Goal: Task Accomplishment & Management: Complete application form

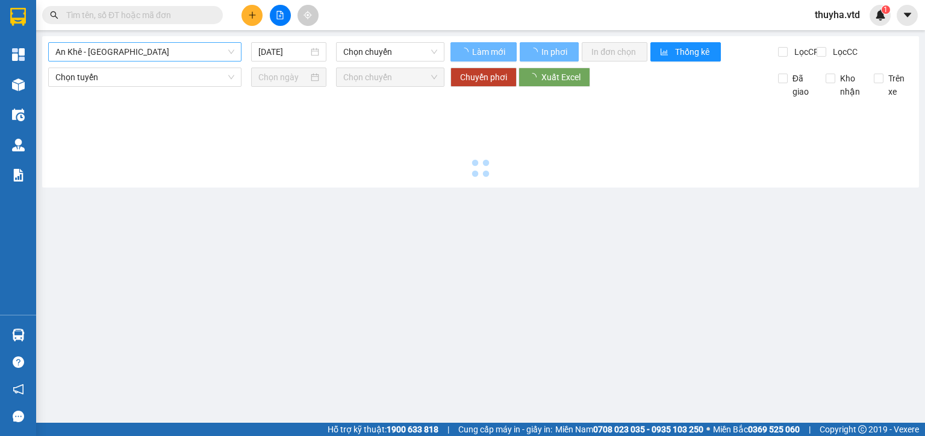
click at [75, 49] on span "An Khê - [GEOGRAPHIC_DATA]" at bounding box center [144, 52] width 179 height 18
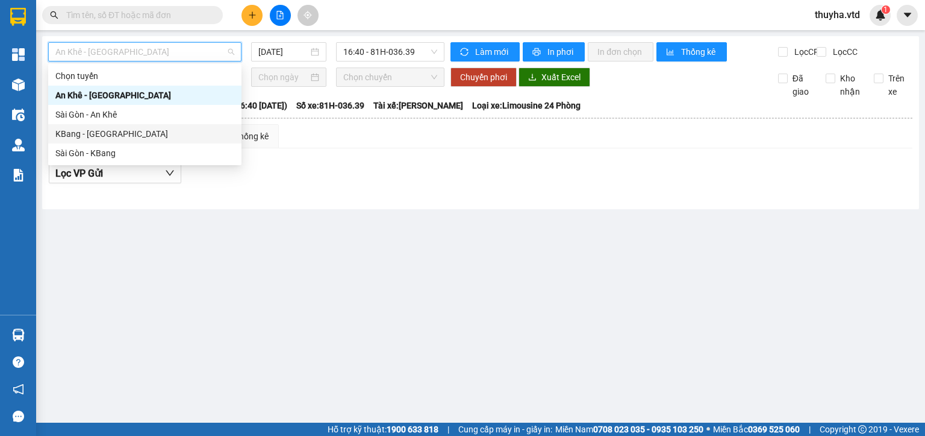
click at [75, 130] on div "KBang - [GEOGRAPHIC_DATA]" at bounding box center [144, 133] width 179 height 13
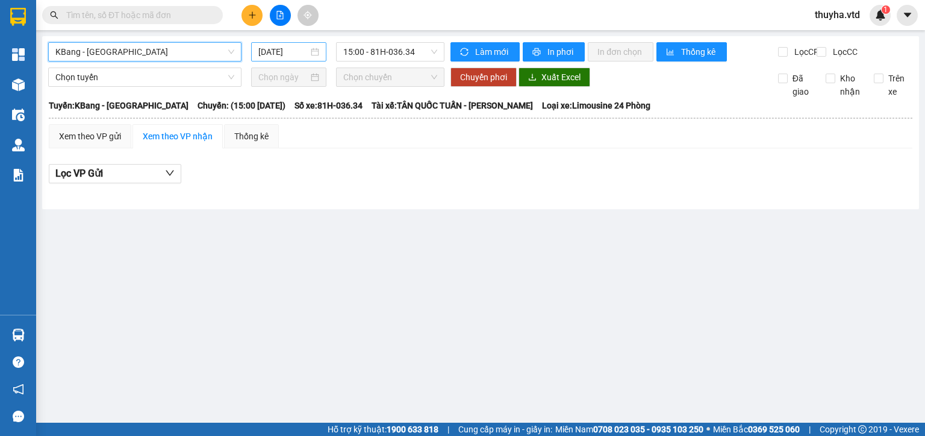
click at [267, 52] on input "[DATE]" at bounding box center [282, 51] width 49 height 13
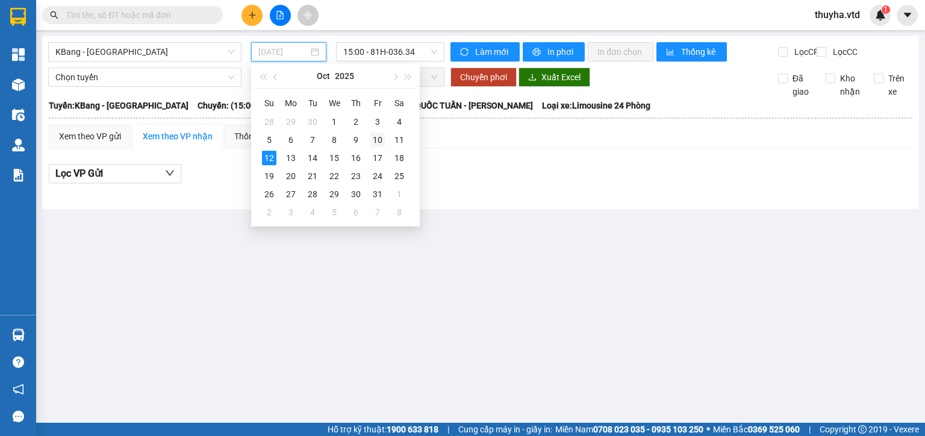
click at [371, 141] on div "10" at bounding box center [378, 140] width 14 height 14
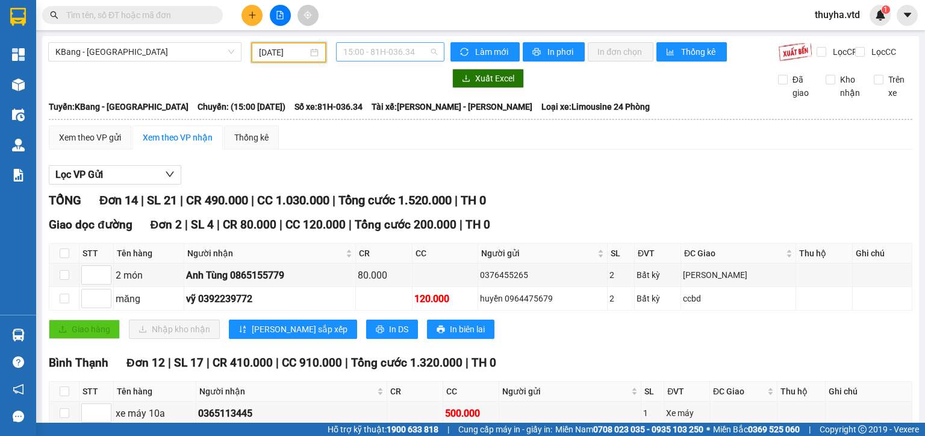
click at [368, 58] on span "15:00 - 81H-036.34" at bounding box center [390, 52] width 95 height 18
click at [383, 119] on div "15:30 - 81E-003.09" at bounding box center [387, 114] width 94 height 13
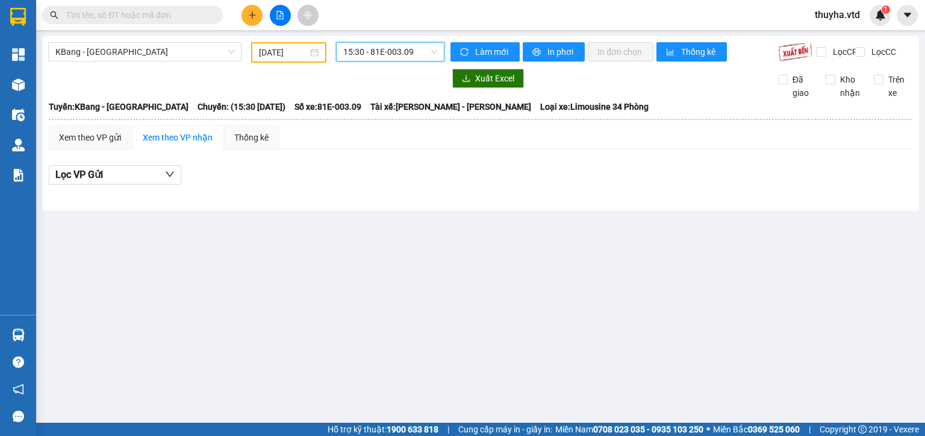
click at [302, 52] on input "[DATE]" at bounding box center [283, 52] width 48 height 13
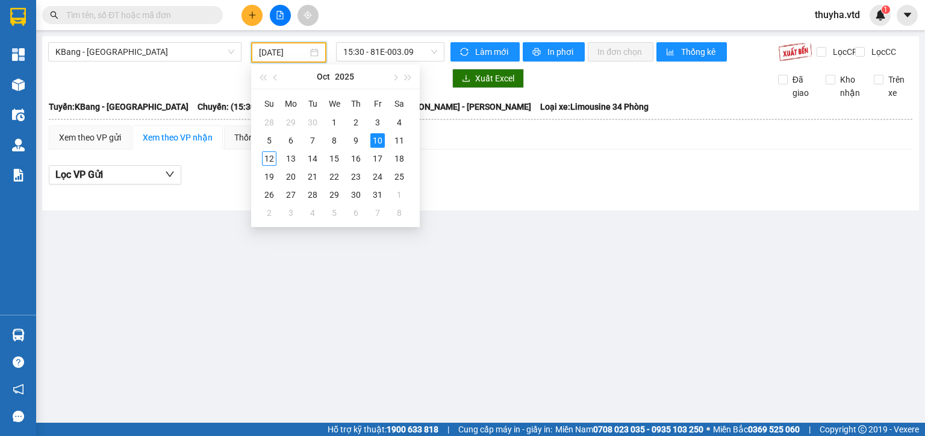
type input "[DATE]"
click at [388, 57] on span "15:30 - 81E-003.09" at bounding box center [390, 52] width 95 height 18
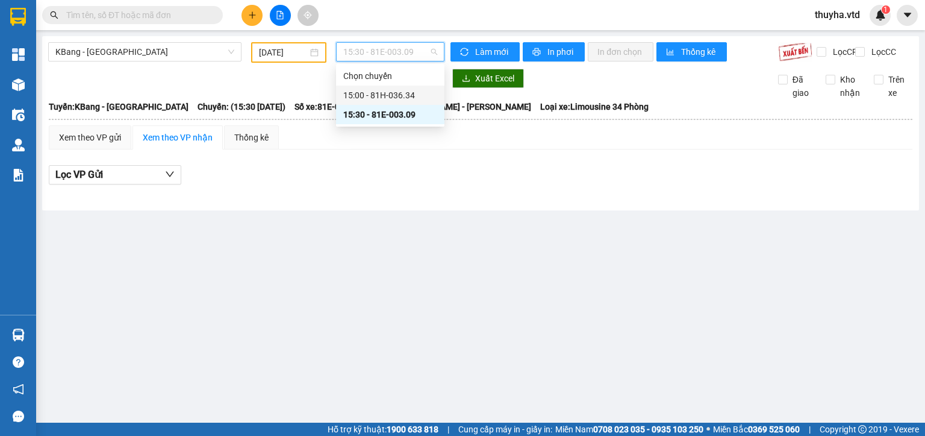
click at [380, 93] on div "15:00 - 81H-036.34" at bounding box center [390, 95] width 94 height 13
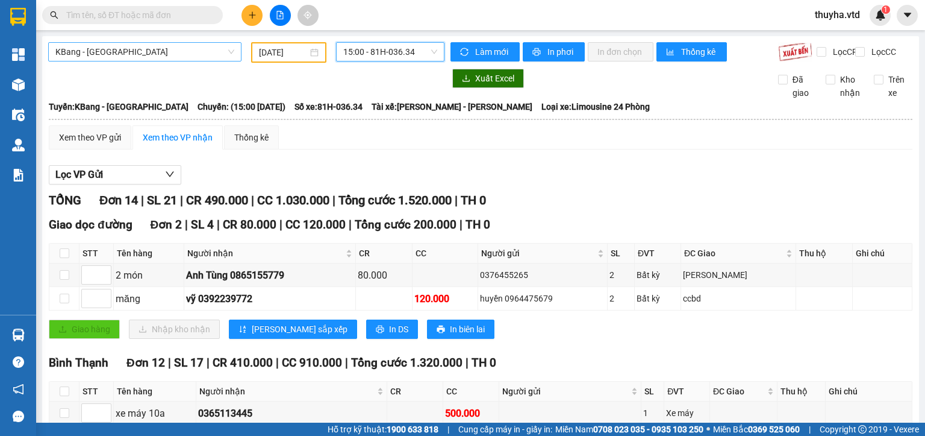
click at [90, 47] on span "KBang - [GEOGRAPHIC_DATA]" at bounding box center [144, 52] width 179 height 18
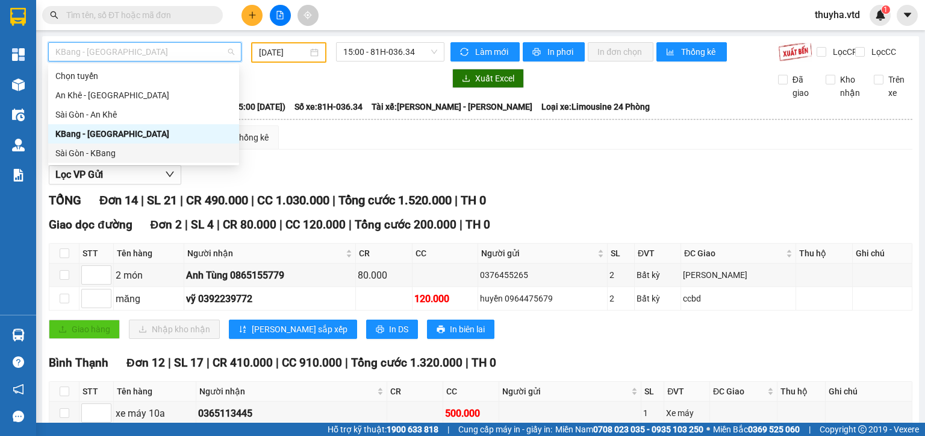
click at [94, 153] on div "Sài Gòn - KBang" at bounding box center [143, 152] width 177 height 13
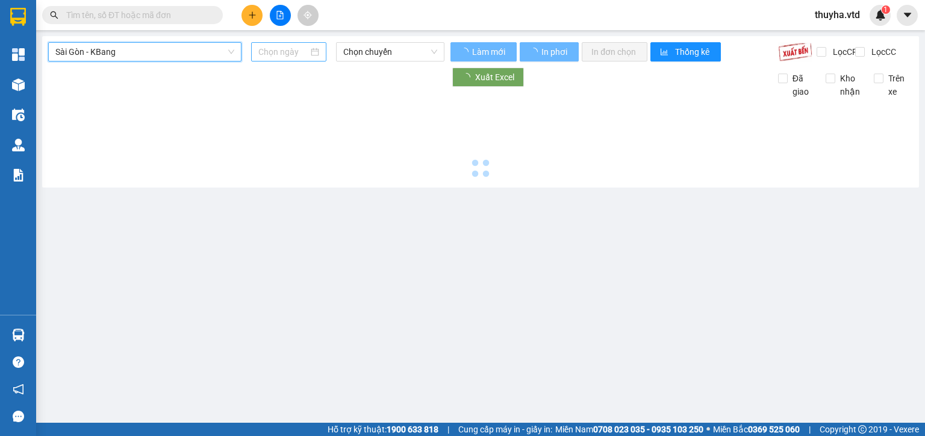
click at [286, 51] on input at bounding box center [282, 51] width 49 height 13
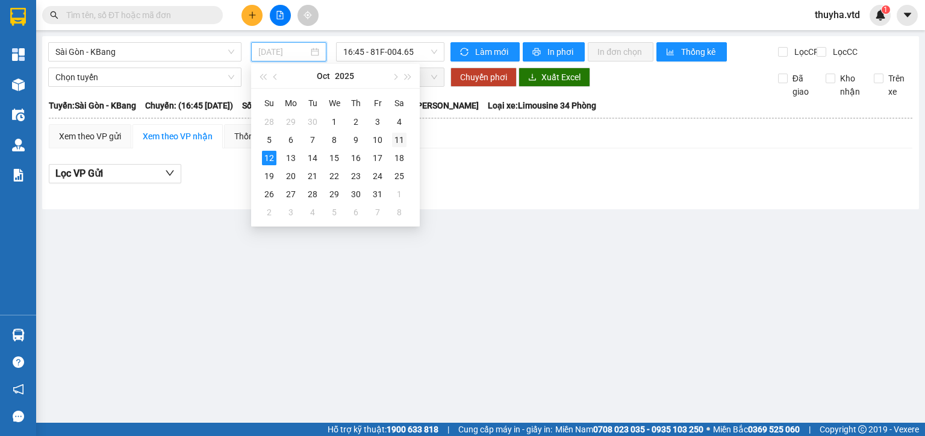
click at [399, 142] on div "11" at bounding box center [399, 140] width 14 height 14
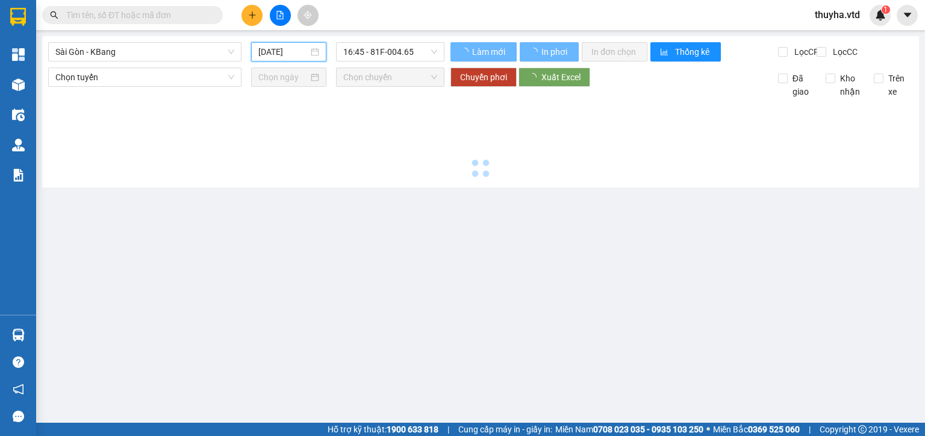
type input "[DATE]"
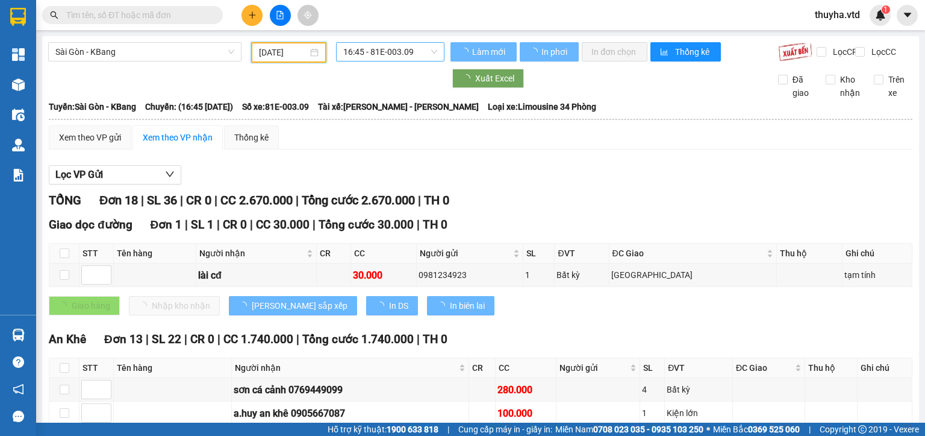
click at [375, 54] on span "16:45 - 81E-003.09" at bounding box center [390, 52] width 95 height 18
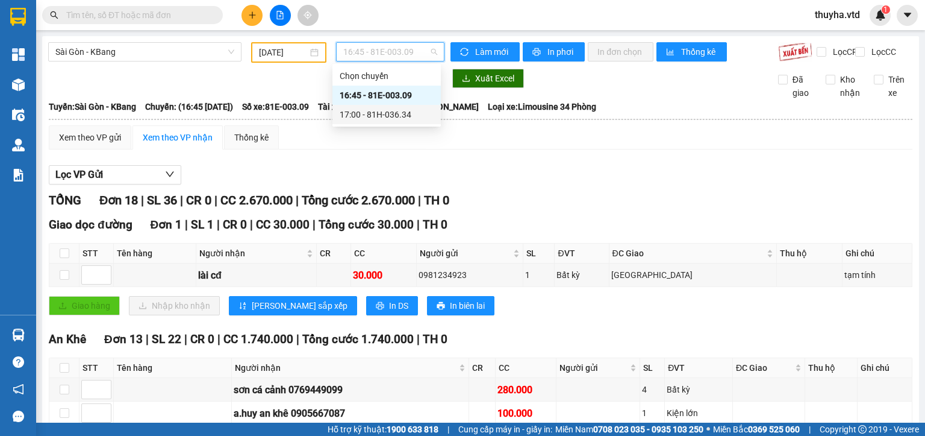
click at [391, 113] on div "17:00 - 81H-036.34" at bounding box center [387, 114] width 94 height 13
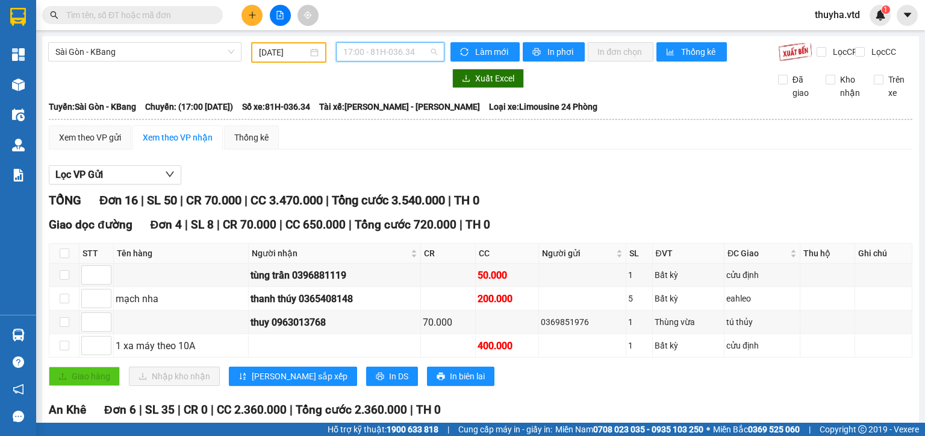
click at [392, 52] on span "17:00 - 81H-036.34" at bounding box center [390, 52] width 95 height 18
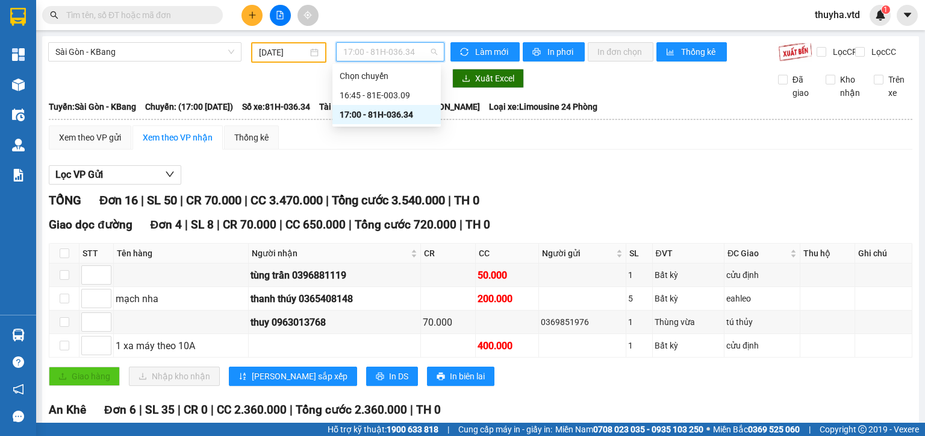
click at [619, 183] on div "Lọc VP Gửi" at bounding box center [481, 175] width 864 height 20
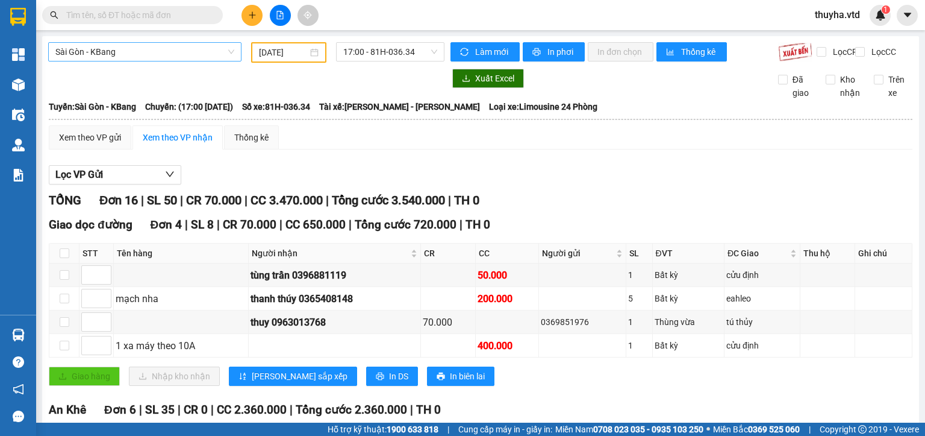
click at [96, 51] on span "Sài Gòn - KBang" at bounding box center [144, 52] width 179 height 18
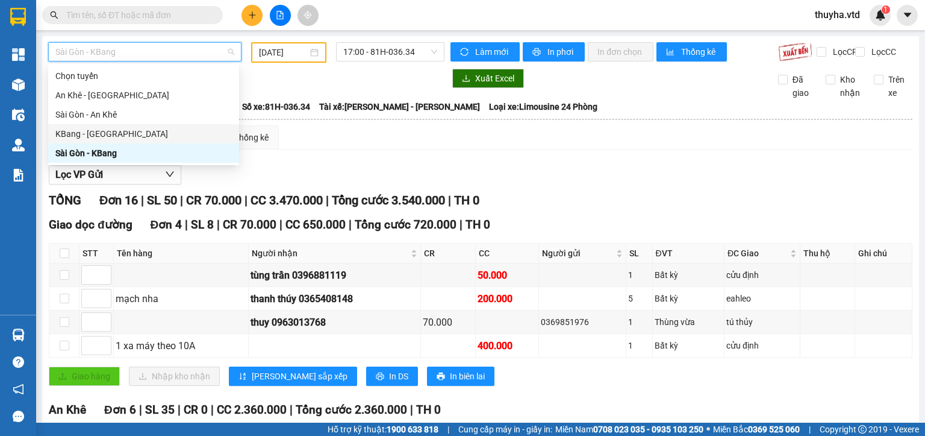
click at [75, 138] on div "KBang - [GEOGRAPHIC_DATA]" at bounding box center [143, 133] width 177 height 13
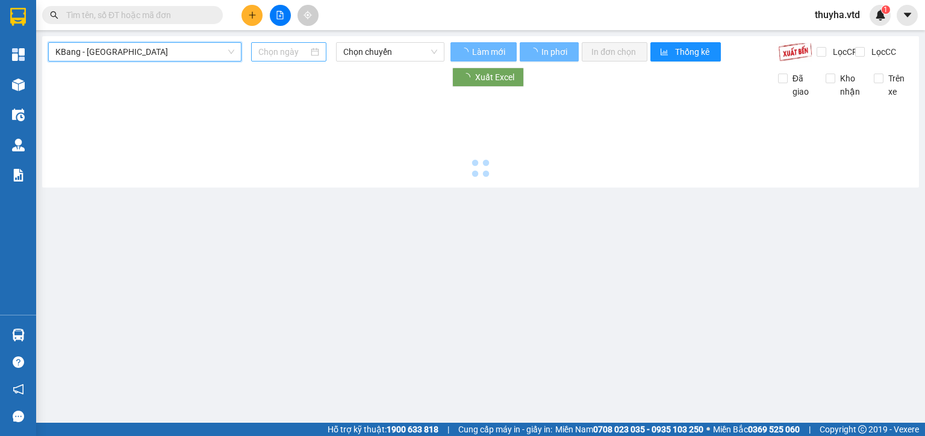
click at [262, 49] on input at bounding box center [282, 51] width 49 height 13
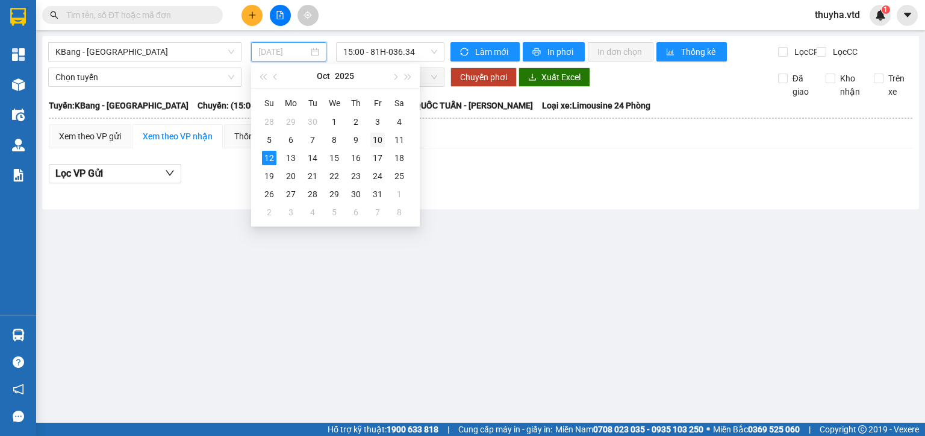
click at [383, 141] on div "10" at bounding box center [378, 140] width 14 height 14
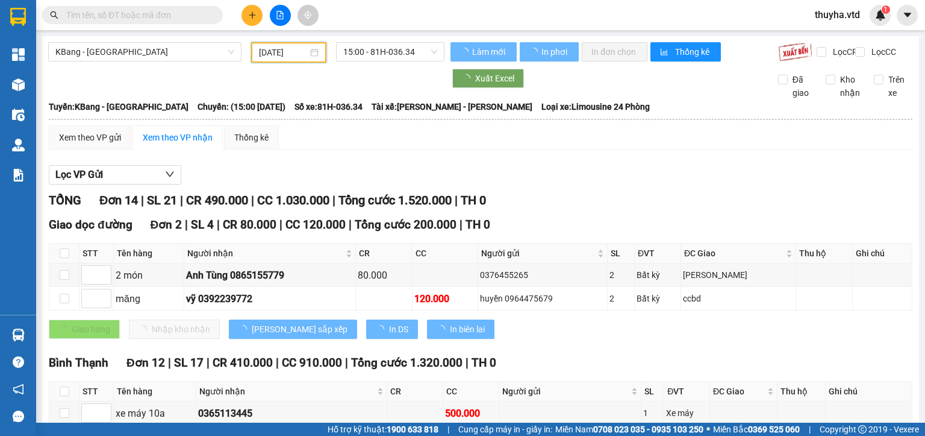
click at [391, 47] on span "15:00 - 81H-036.34" at bounding box center [390, 52] width 95 height 18
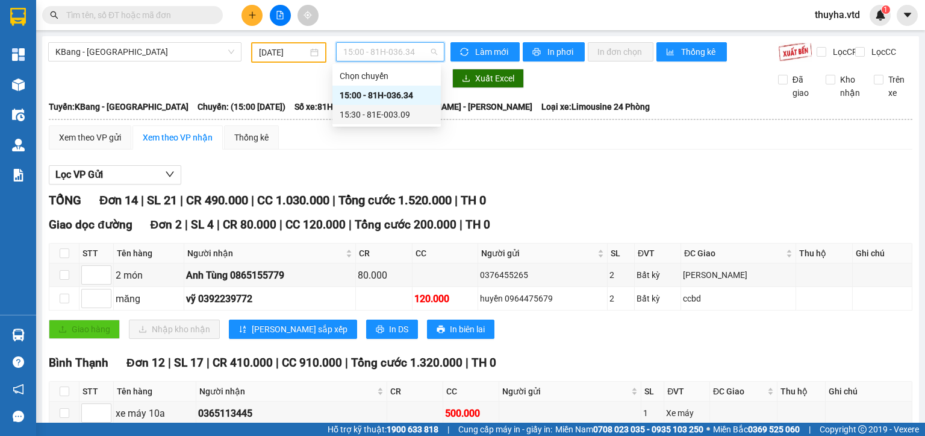
click at [411, 116] on div "15:30 - 81E-003.09" at bounding box center [387, 114] width 94 height 13
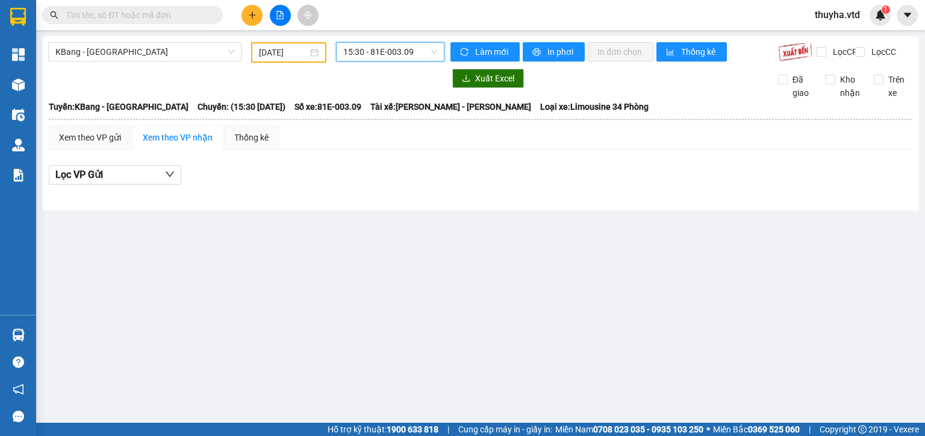
click at [284, 55] on input "[DATE]" at bounding box center [283, 52] width 48 height 13
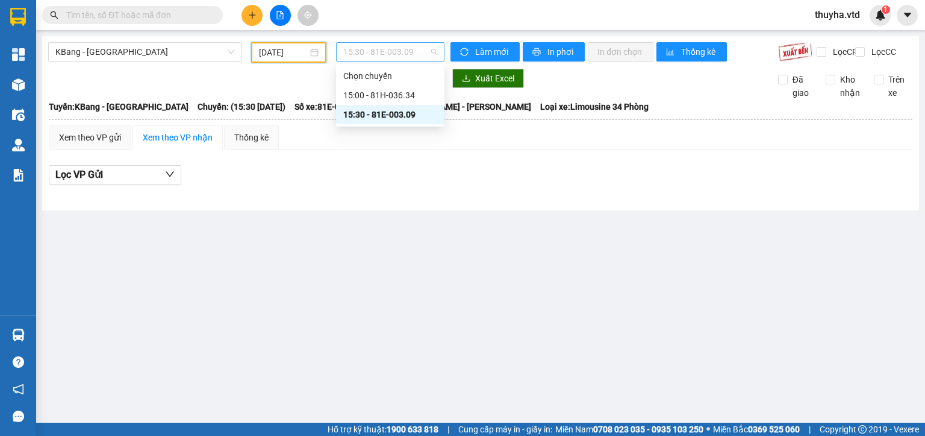
click at [387, 55] on span "15:30 - 81E-003.09" at bounding box center [390, 52] width 95 height 18
click at [299, 48] on input "[DATE]" at bounding box center [283, 52] width 48 height 13
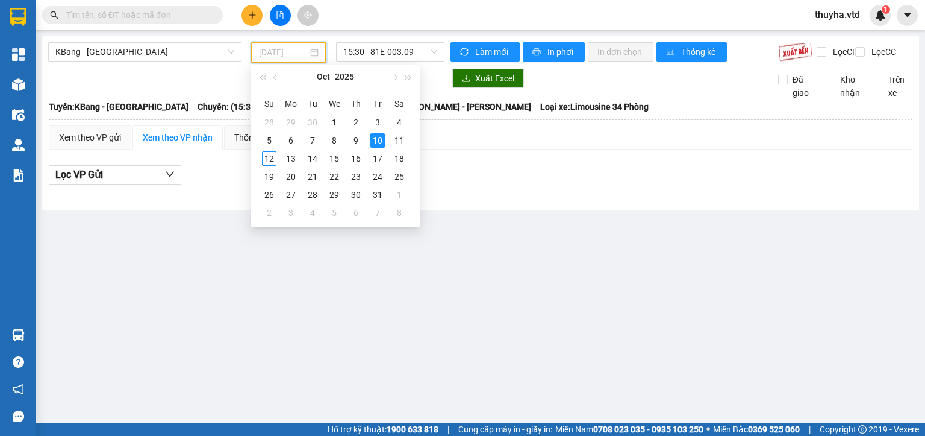
type input "[DATE]"
click at [374, 139] on div "10" at bounding box center [378, 140] width 14 height 14
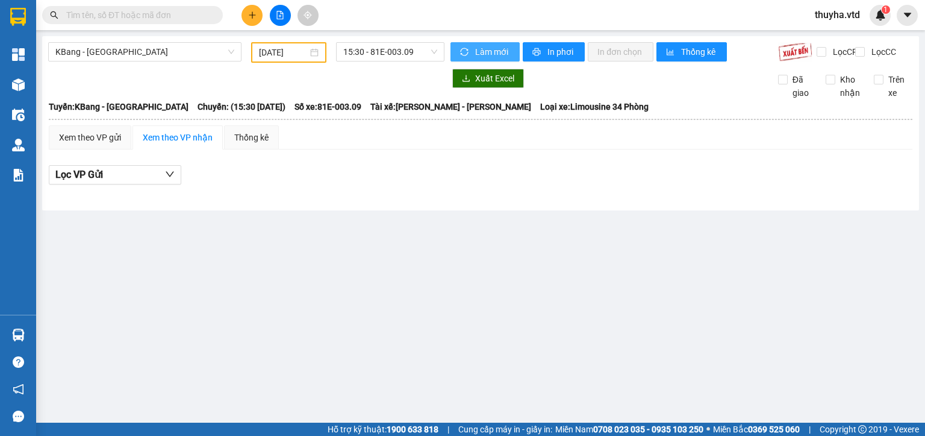
click at [486, 55] on span "Làm mới" at bounding box center [492, 51] width 35 height 13
click at [252, 13] on icon "plus" at bounding box center [252, 14] width 1 height 7
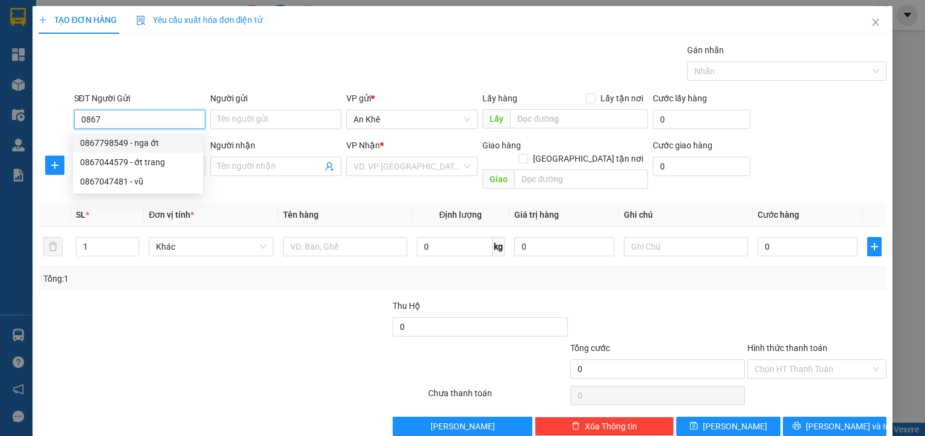
click at [135, 146] on div "0867798549 - nga ớt" at bounding box center [138, 142] width 116 height 13
type input "0867798549"
type input "nga ớt"
type input "đường kem"
type input "xem toa giao"
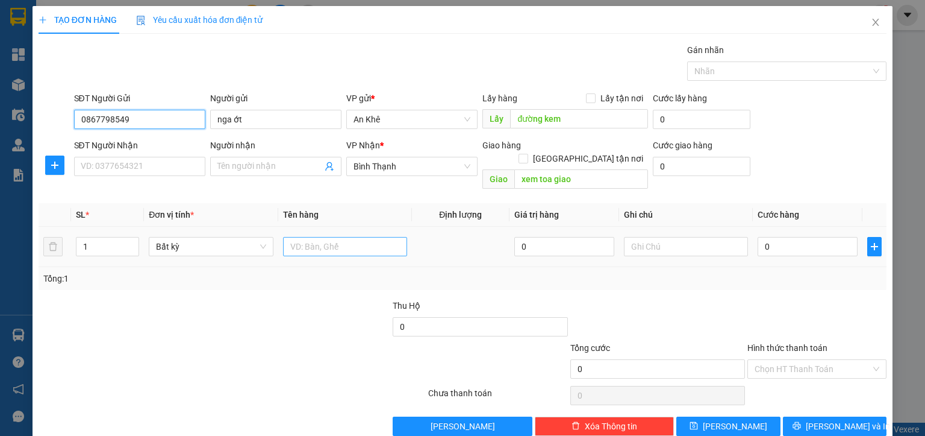
type input "0867798549"
click at [317, 237] on input "text" at bounding box center [345, 246] width 124 height 19
type input "o"
type input "ó"
type input "ớt nga"
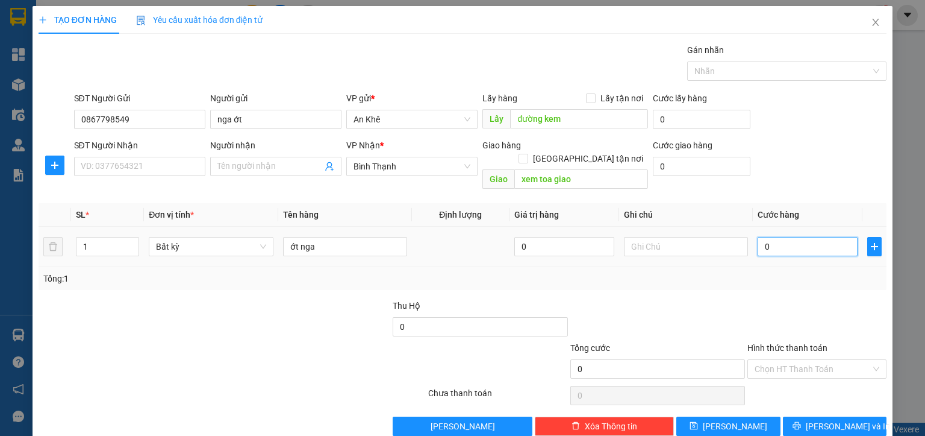
click at [770, 237] on input "0" at bounding box center [808, 246] width 100 height 19
type input "2"
type input "20"
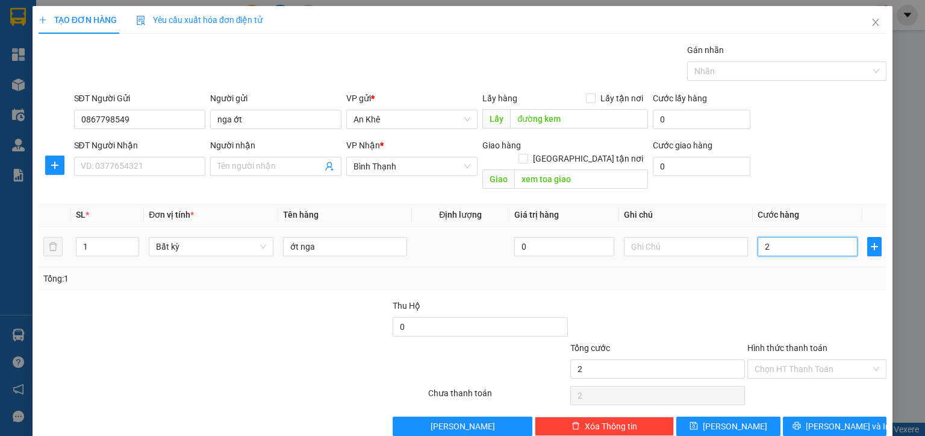
type input "20"
type input "200"
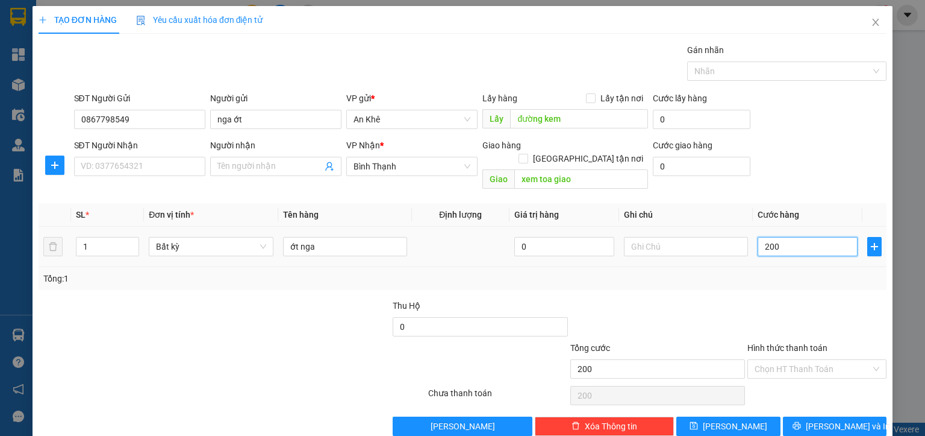
type input "2.000"
type input "20.000"
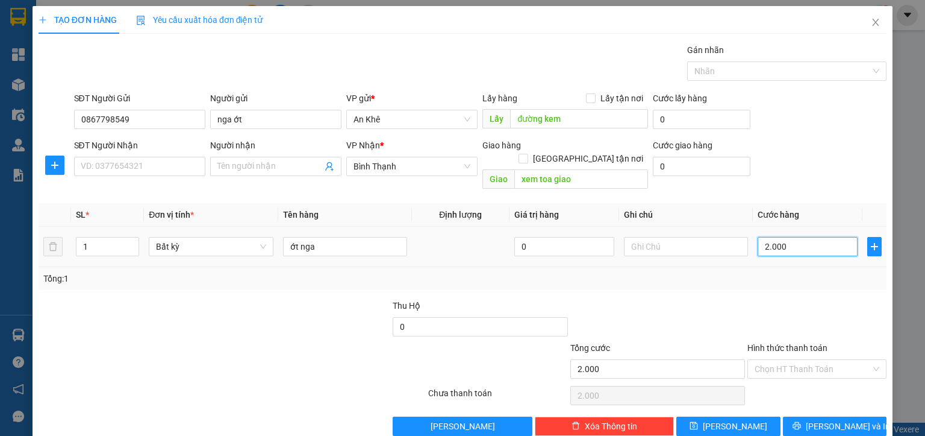
type input "20.000"
type input "200.000"
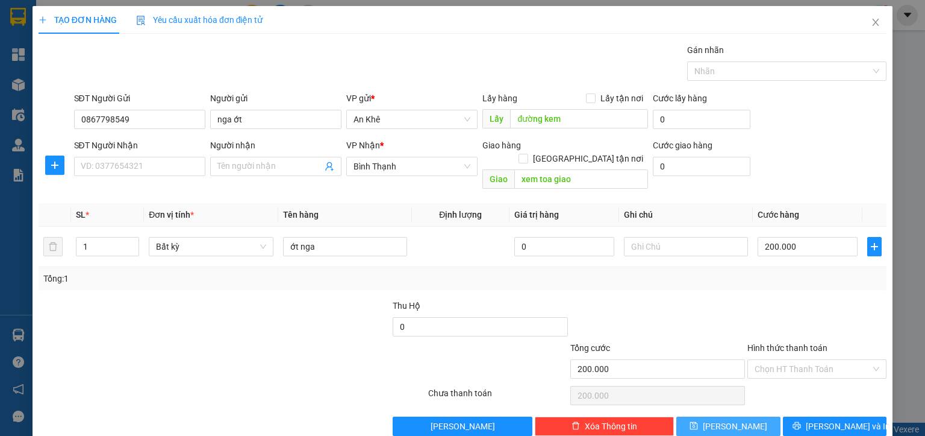
click at [722, 418] on button "[PERSON_NAME]" at bounding box center [729, 425] width 104 height 19
type input "0"
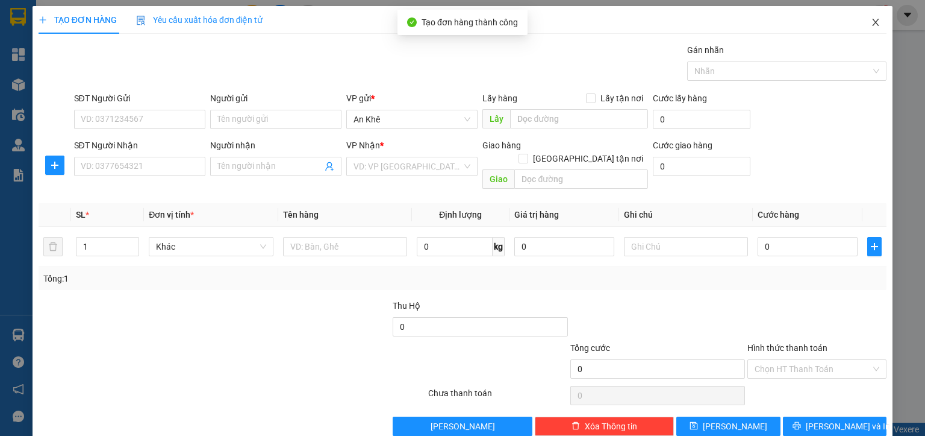
click at [860, 25] on span "Close" at bounding box center [876, 23] width 34 height 34
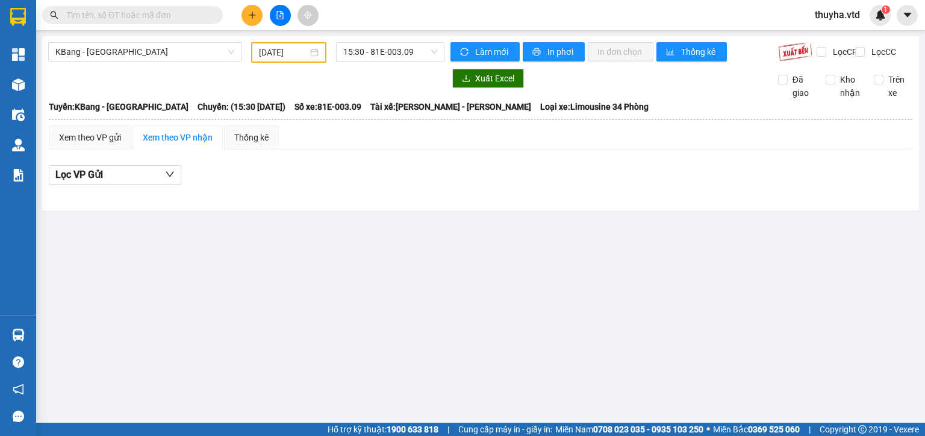
click at [266, 52] on input "[DATE]" at bounding box center [283, 52] width 48 height 13
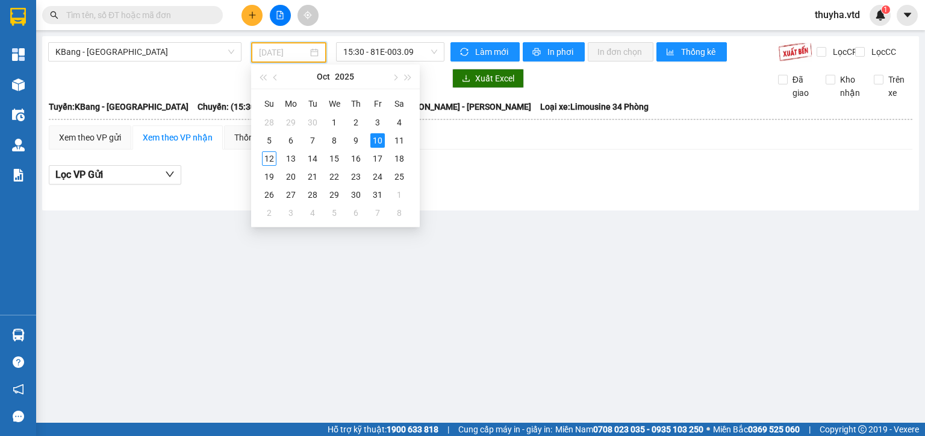
type input "[DATE]"
click at [378, 140] on div "10" at bounding box center [378, 140] width 14 height 14
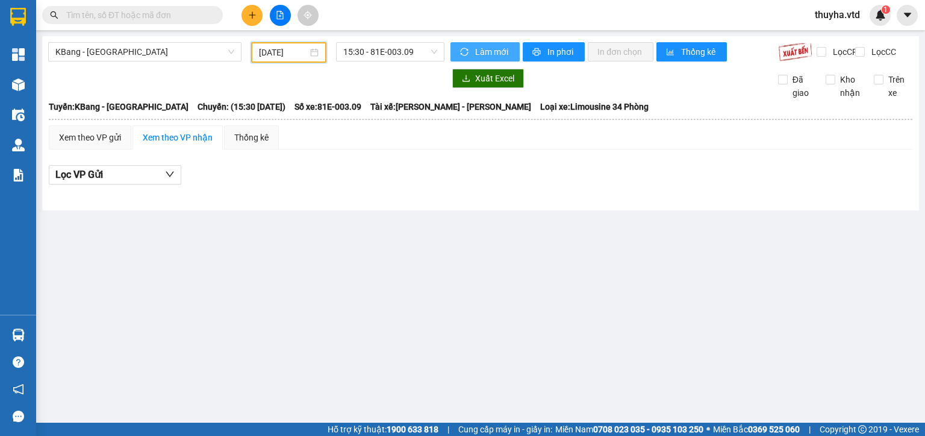
click at [481, 54] on span "Làm mới" at bounding box center [492, 51] width 35 height 13
click at [473, 48] on button "Làm mới" at bounding box center [485, 51] width 69 height 19
click at [106, 52] on span "KBang - [GEOGRAPHIC_DATA]" at bounding box center [144, 52] width 179 height 18
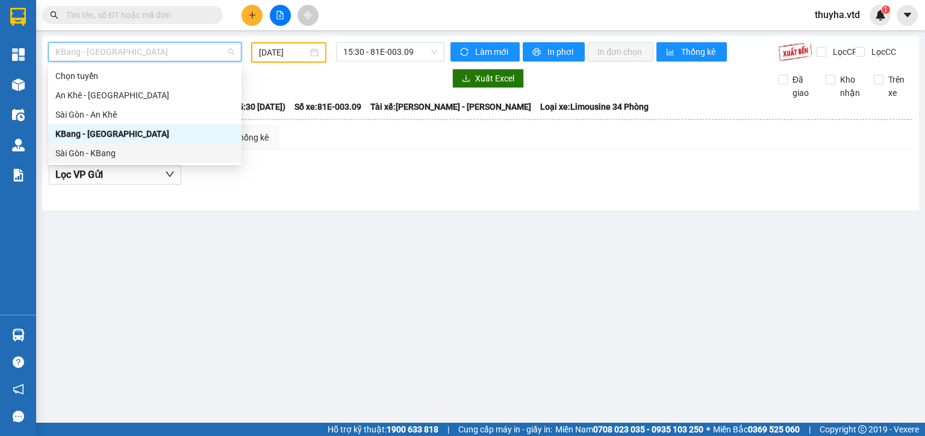
click at [87, 155] on div "Sài Gòn - KBang" at bounding box center [144, 152] width 179 height 13
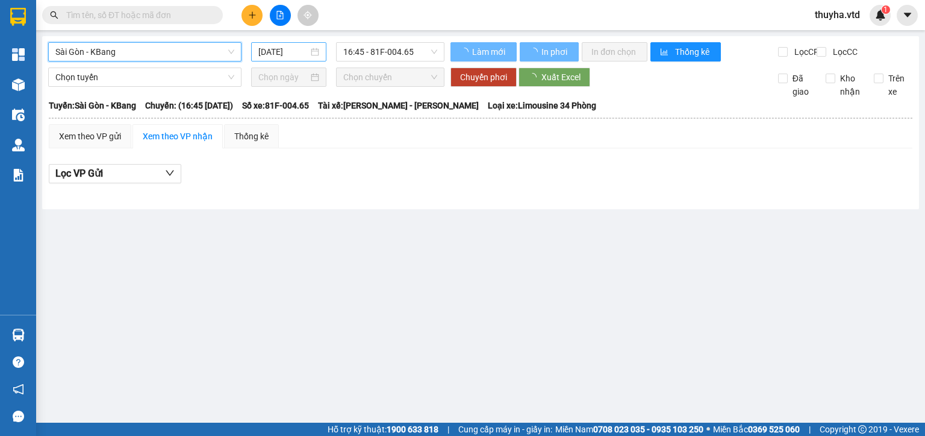
click at [275, 46] on input "[DATE]" at bounding box center [282, 51] width 49 height 13
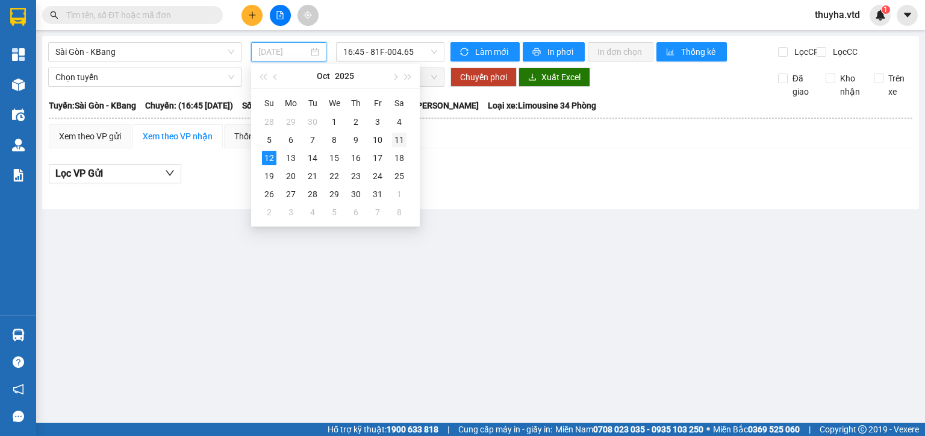
click at [400, 142] on div "11" at bounding box center [399, 140] width 14 height 14
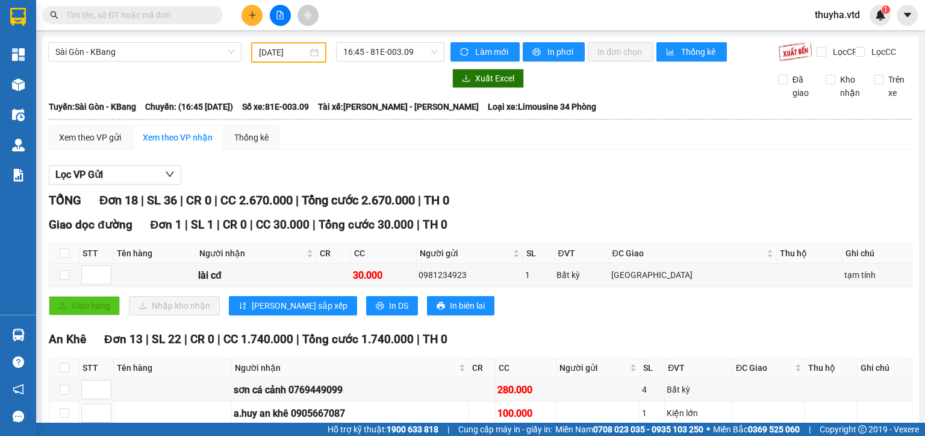
click at [203, 207] on span "CR 0" at bounding box center [198, 200] width 25 height 14
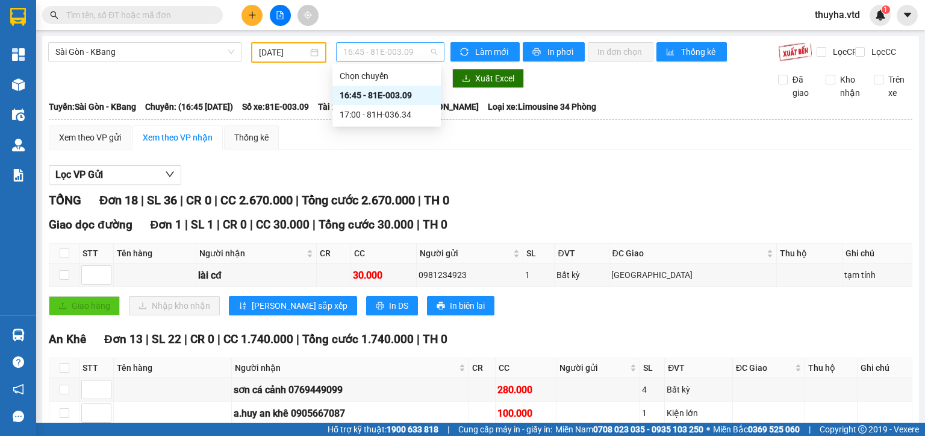
click at [388, 45] on span "16:45 - 81E-003.09" at bounding box center [390, 52] width 95 height 18
click at [360, 113] on div "17:00 - 81H-036.34" at bounding box center [387, 114] width 94 height 13
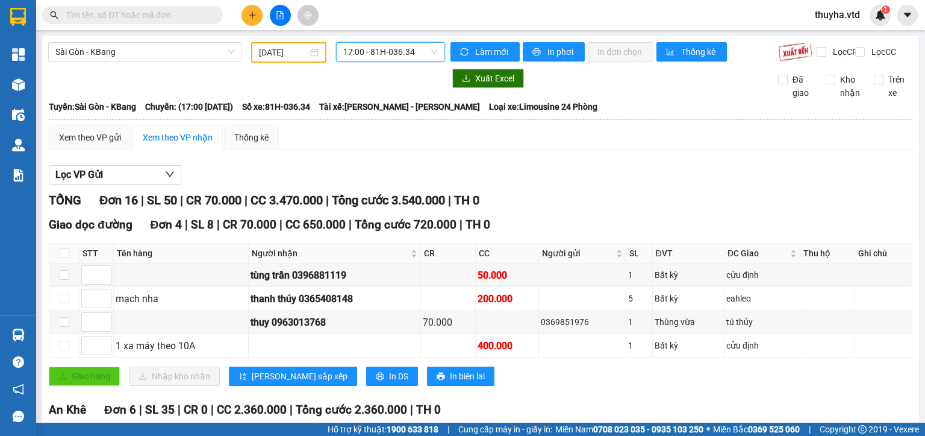
click at [277, 50] on input "[DATE]" at bounding box center [283, 52] width 48 height 13
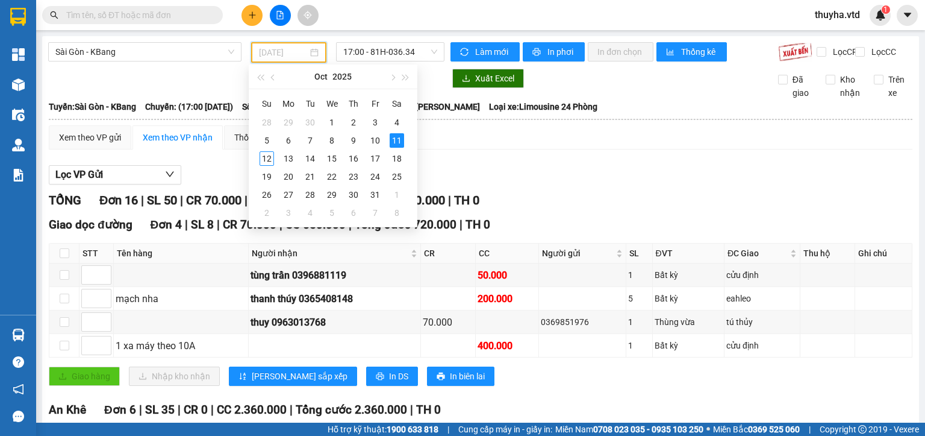
type input "[DATE]"
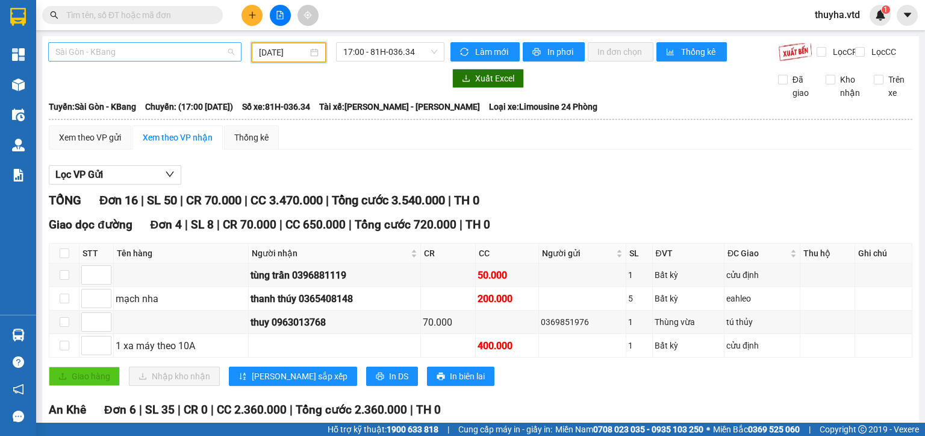
click at [70, 55] on span "Sài Gòn - KBang" at bounding box center [144, 52] width 179 height 18
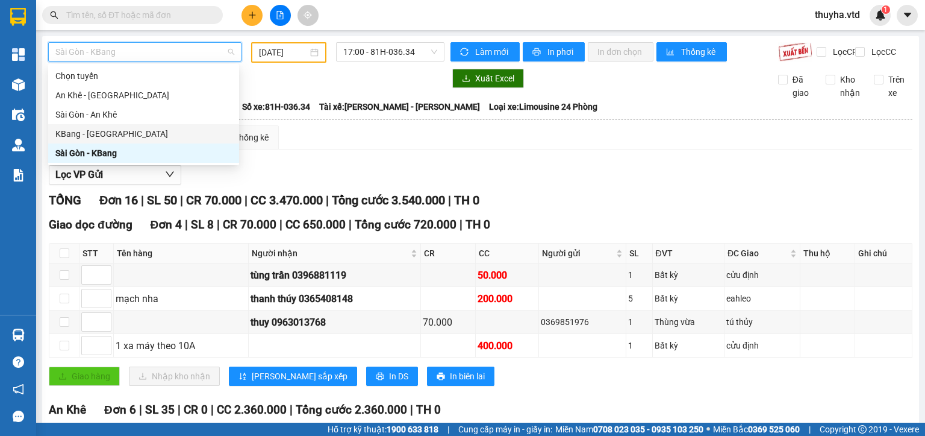
click at [82, 133] on div "KBang - [GEOGRAPHIC_DATA]" at bounding box center [143, 133] width 177 height 13
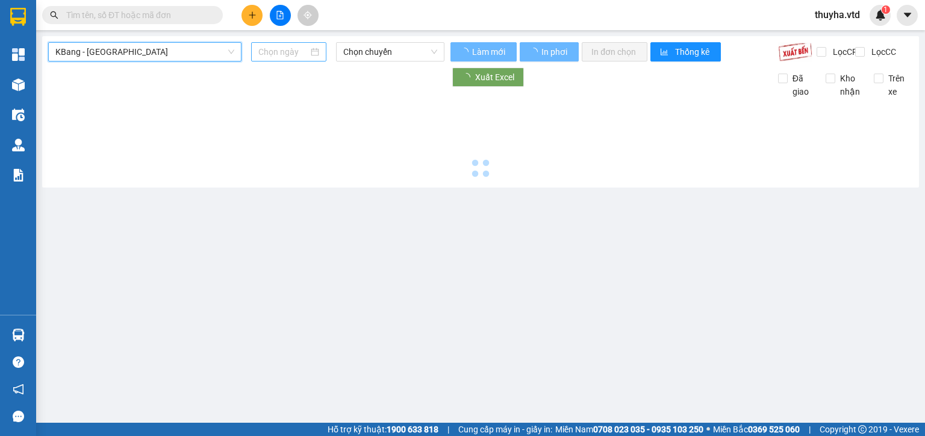
click at [275, 47] on input at bounding box center [282, 51] width 49 height 13
type input "[DATE]"
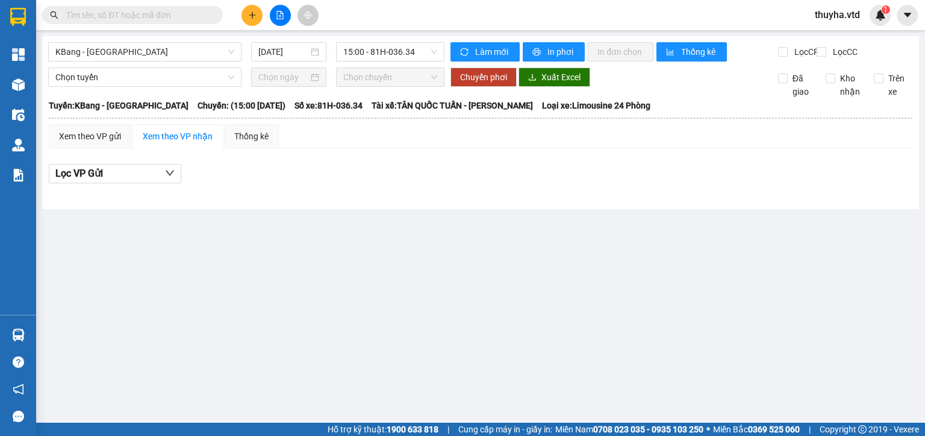
click at [117, 11] on input "text" at bounding box center [137, 14] width 142 height 13
click at [169, 16] on input "text" at bounding box center [137, 14] width 142 height 13
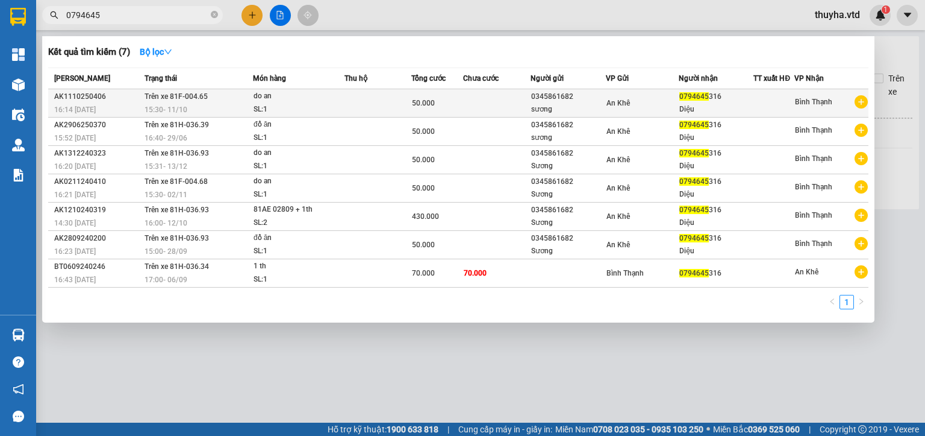
type input "0794645"
click at [721, 96] on div "0794645 316" at bounding box center [717, 96] width 74 height 13
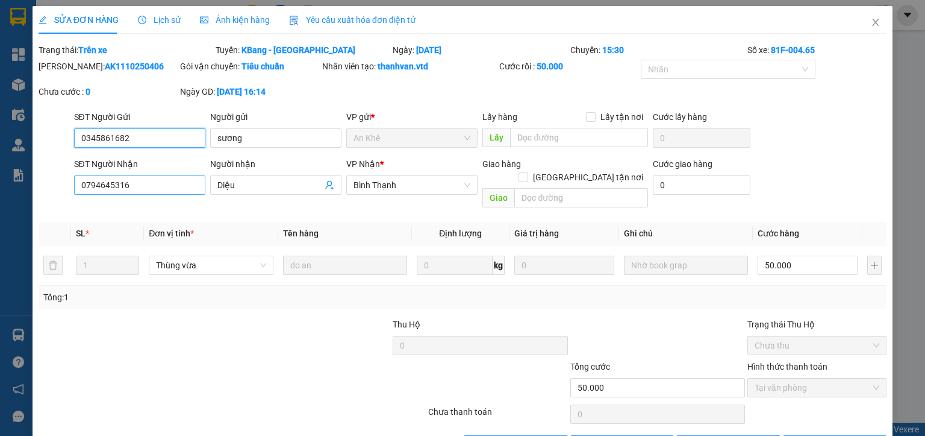
type input "0345861682"
type input "sương"
type input "0794645316"
type input "Diệu"
type input "50.000"
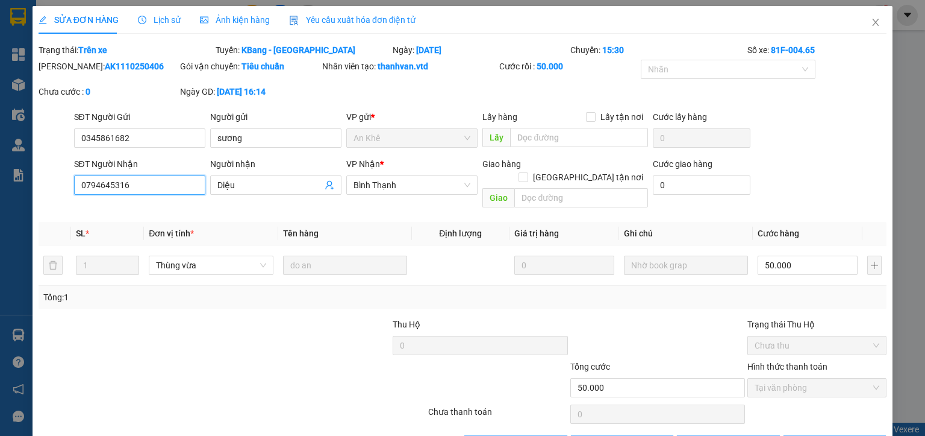
click at [96, 189] on input "0794645316" at bounding box center [139, 184] width 131 height 19
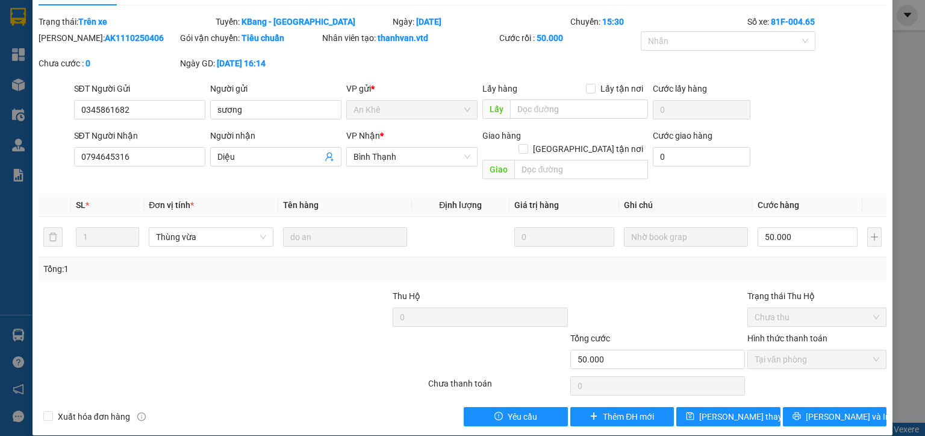
click at [223, 375] on div at bounding box center [232, 386] width 390 height 24
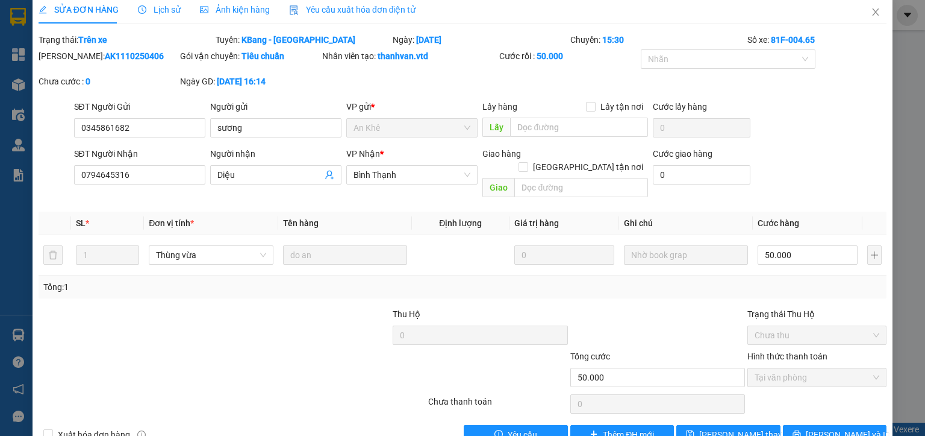
scroll to position [0, 0]
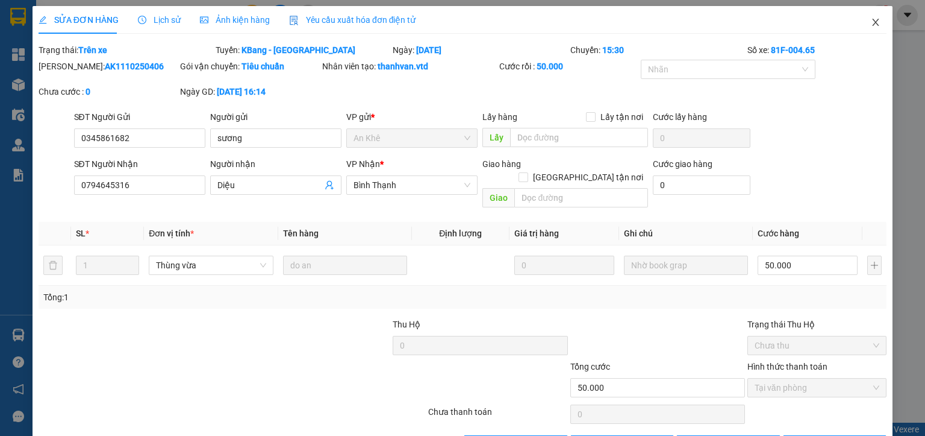
click at [873, 25] on icon "close" at bounding box center [876, 22] width 7 height 7
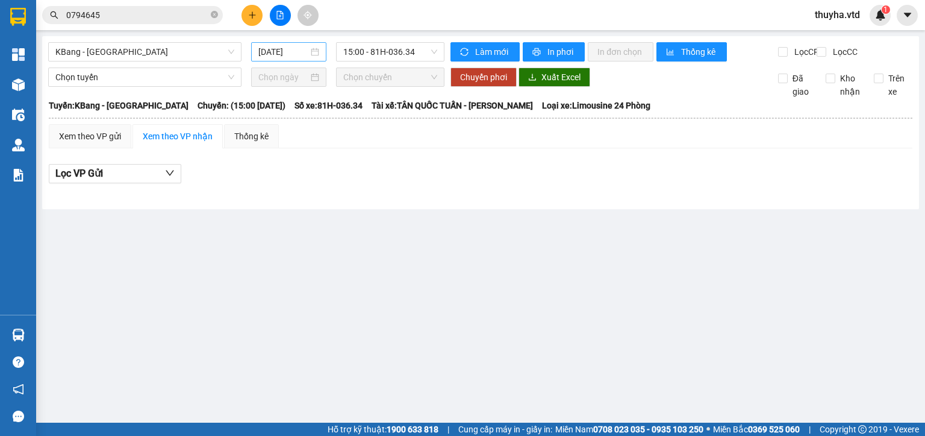
click at [296, 53] on input "[DATE]" at bounding box center [282, 51] width 49 height 13
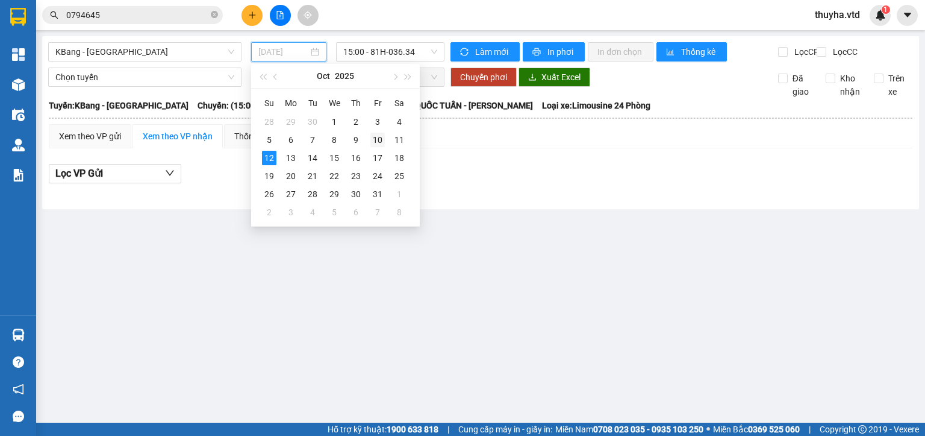
click at [383, 138] on div "10" at bounding box center [378, 140] width 14 height 14
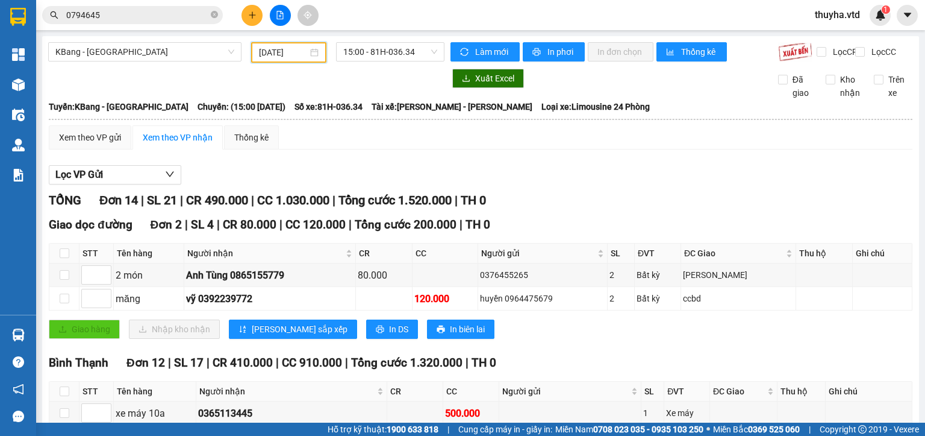
click at [281, 52] on input "[DATE]" at bounding box center [283, 52] width 48 height 13
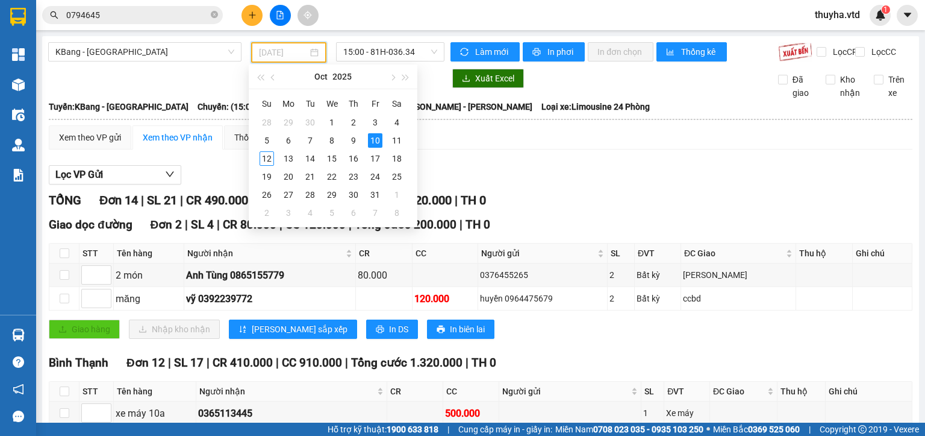
type input "[DATE]"
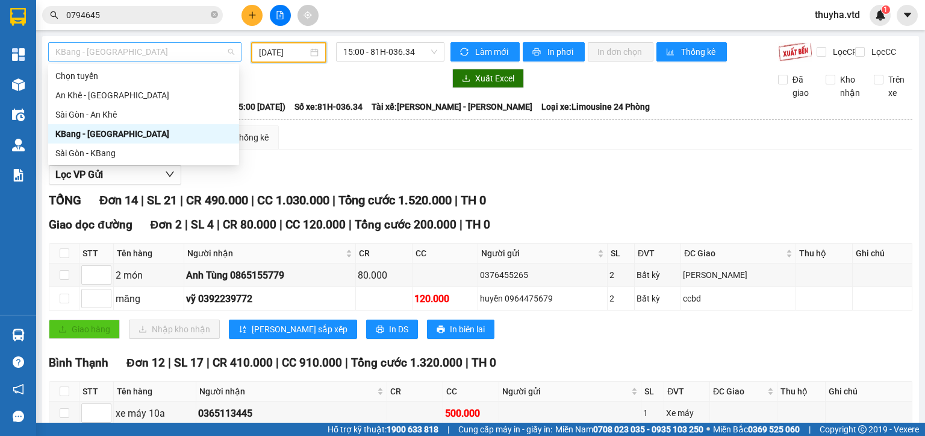
click at [112, 52] on span "KBang - [GEOGRAPHIC_DATA]" at bounding box center [144, 52] width 179 height 18
click at [80, 148] on div "Sài Gòn - KBang" at bounding box center [143, 152] width 177 height 13
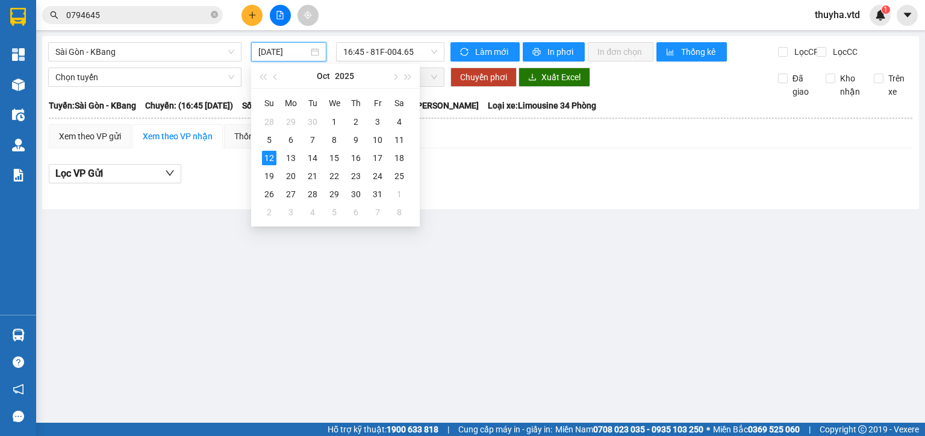
click at [289, 50] on input "[DATE]" at bounding box center [282, 51] width 49 height 13
click at [393, 140] on div "11" at bounding box center [399, 140] width 14 height 14
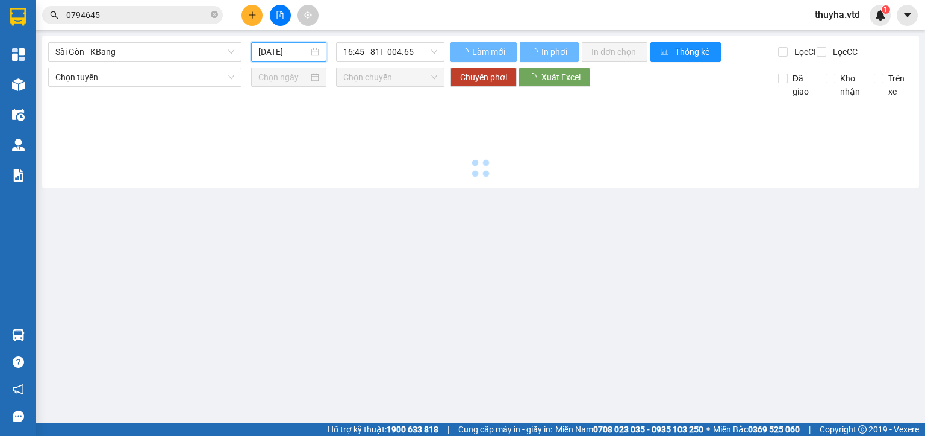
type input "[DATE]"
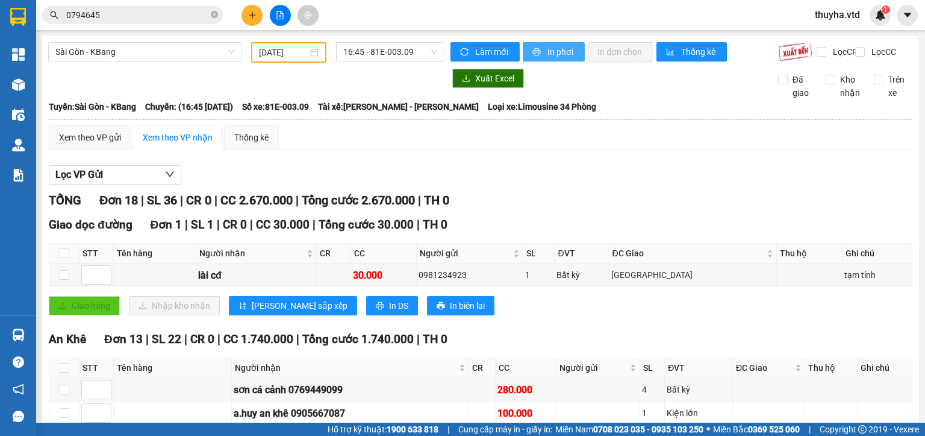
click at [554, 51] on span "In phơi" at bounding box center [562, 51] width 28 height 13
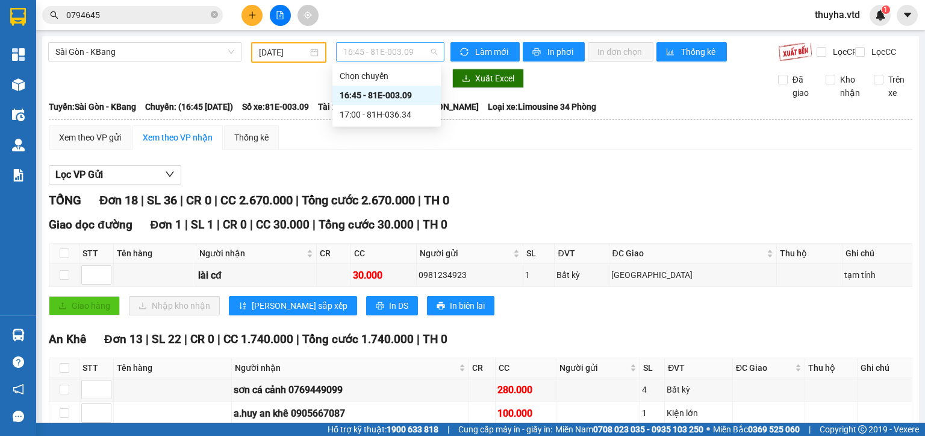
click at [412, 55] on span "16:45 - 81E-003.09" at bounding box center [390, 52] width 95 height 18
click at [405, 115] on div "17:00 - 81H-036.34" at bounding box center [387, 114] width 94 height 13
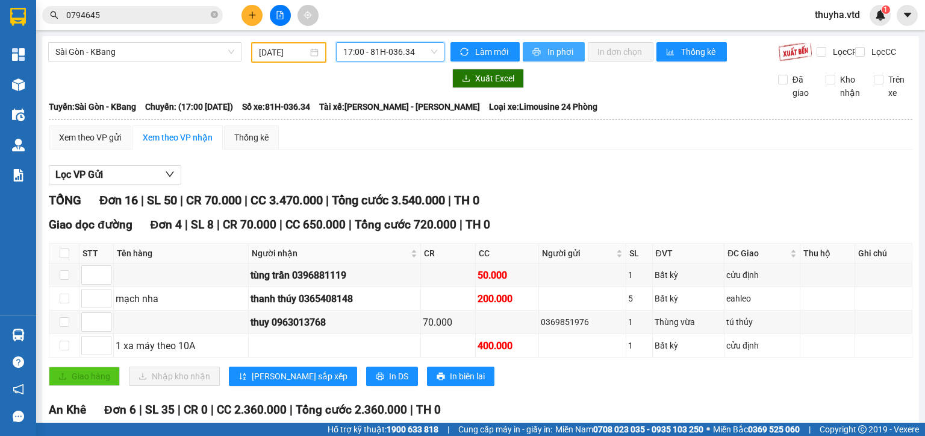
click at [552, 52] on span "In phơi" at bounding box center [562, 51] width 28 height 13
click at [127, 6] on span "0794645" at bounding box center [132, 15] width 181 height 18
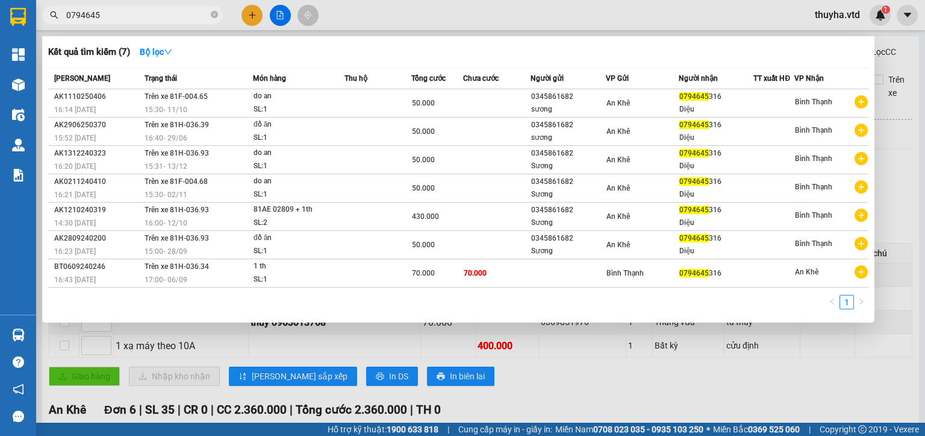
click at [121, 18] on input "0794645" at bounding box center [137, 14] width 142 height 13
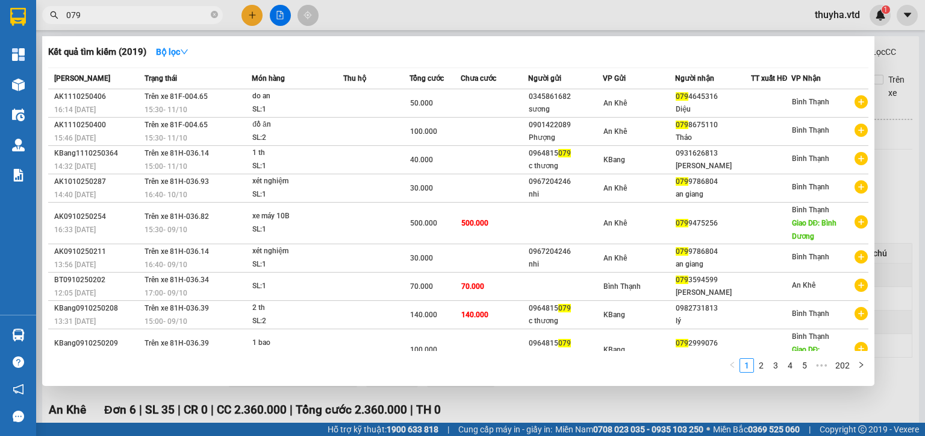
type input "079"
click at [537, 380] on div "1 2 3 4 5 ••• 202" at bounding box center [458, 369] width 821 height 22
click at [580, 404] on div at bounding box center [462, 218] width 925 height 436
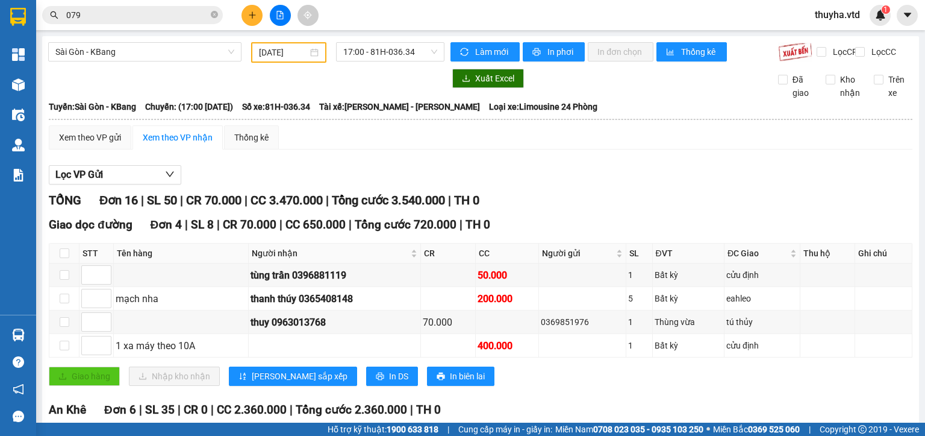
click at [284, 54] on input "[DATE]" at bounding box center [283, 52] width 48 height 13
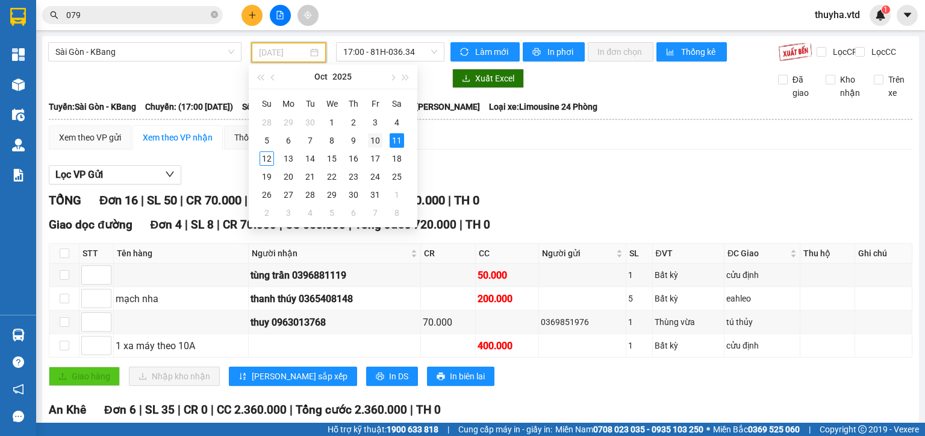
click at [375, 139] on div "10" at bounding box center [375, 140] width 14 height 14
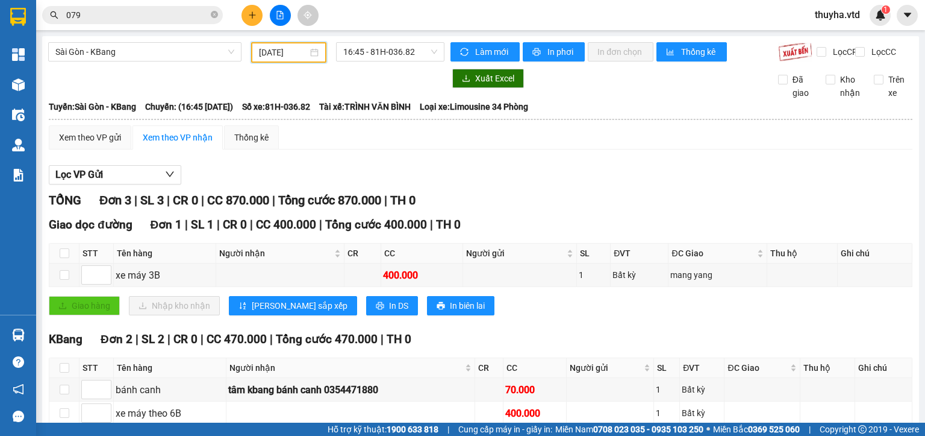
click at [284, 57] on input "[DATE]" at bounding box center [283, 52] width 48 height 13
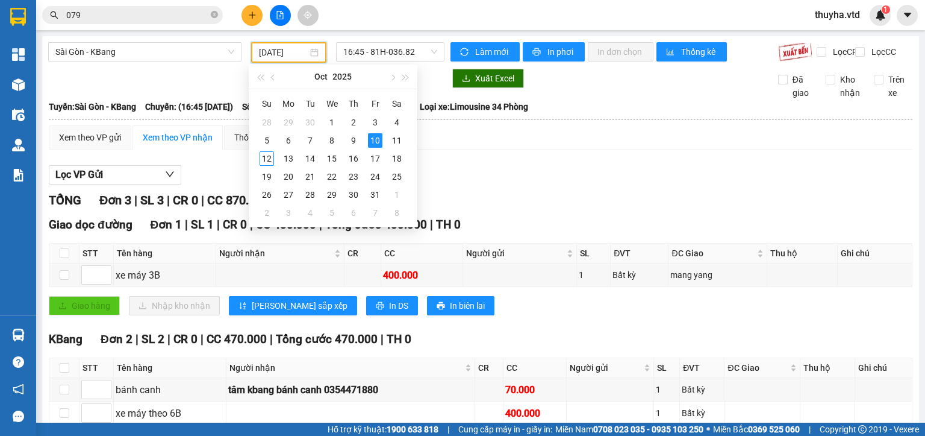
type input "[DATE]"
click at [369, 54] on span "16:45 - 81H-036.82" at bounding box center [390, 52] width 95 height 18
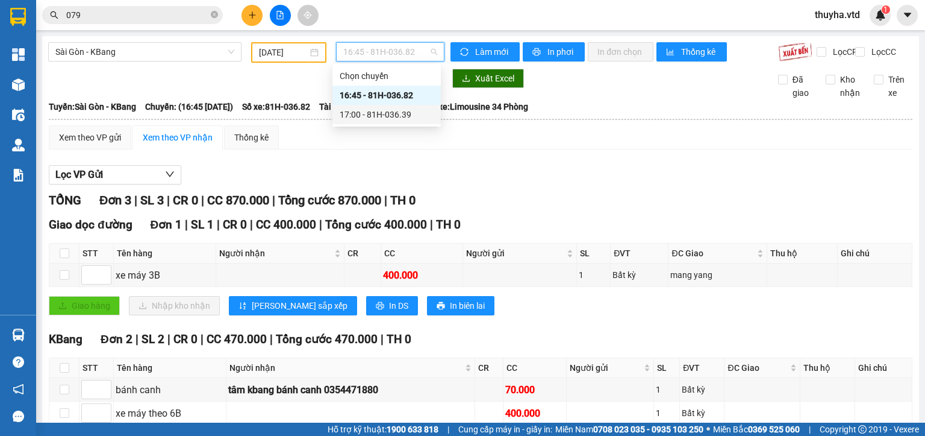
click at [376, 106] on div "17:00 - 81H-036.39" at bounding box center [387, 114] width 108 height 19
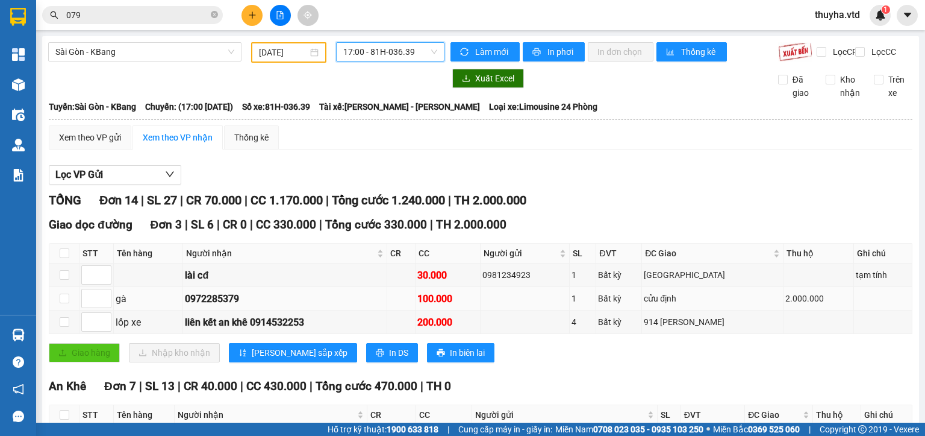
click at [203, 291] on div "0972285379" at bounding box center [284, 298] width 199 height 15
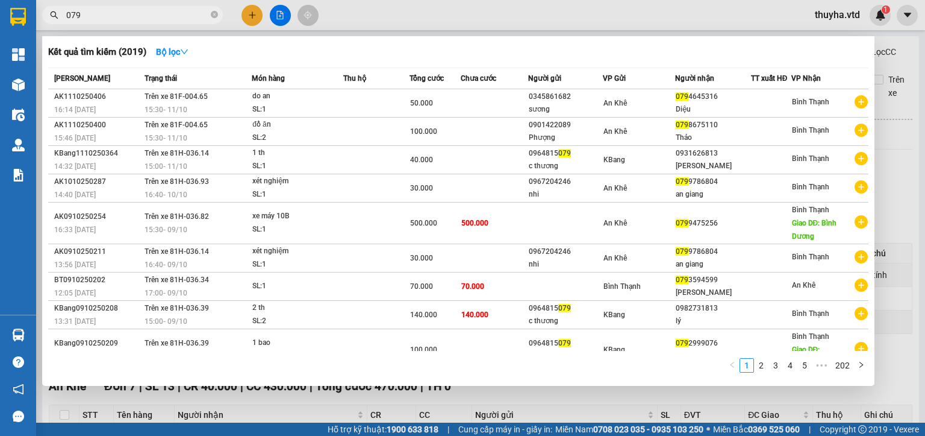
click at [105, 18] on input "079" at bounding box center [137, 14] width 142 height 13
drag, startPoint x: 110, startPoint y: 22, endPoint x: 92, endPoint y: 17, distance: 19.1
click at [92, 17] on input "079" at bounding box center [137, 14] width 142 height 13
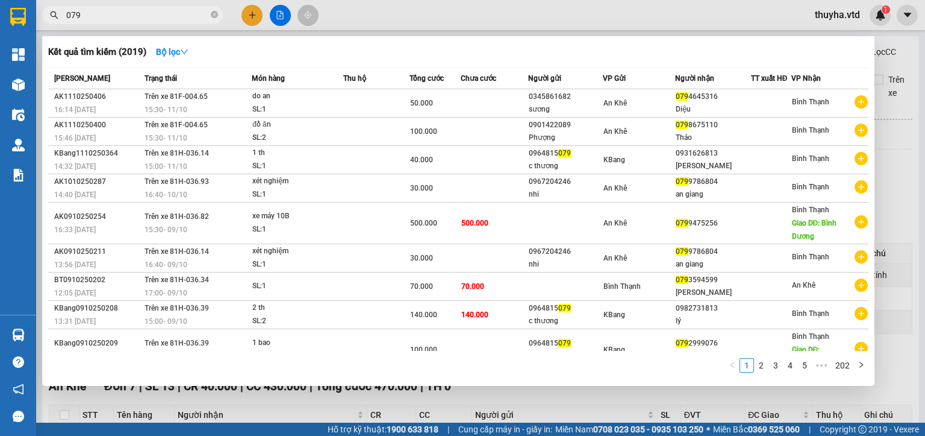
click at [92, 17] on input "079" at bounding box center [137, 14] width 142 height 13
paste input "9722853"
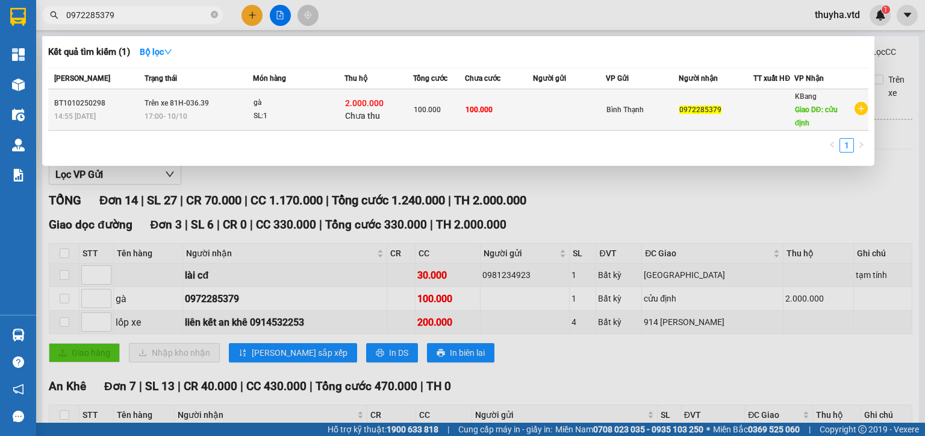
type input "0972285379"
click at [155, 111] on span "17:00 [DATE]" at bounding box center [166, 116] width 43 height 10
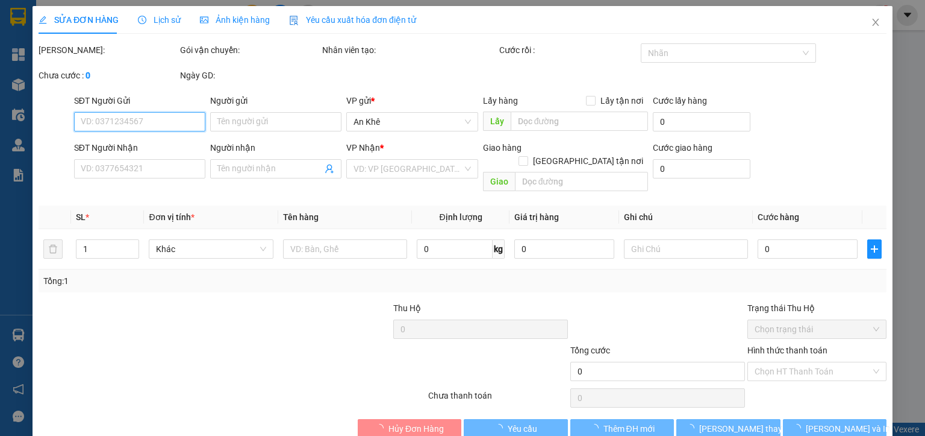
type input "0972285379"
type input "cửu định"
type input "100.000"
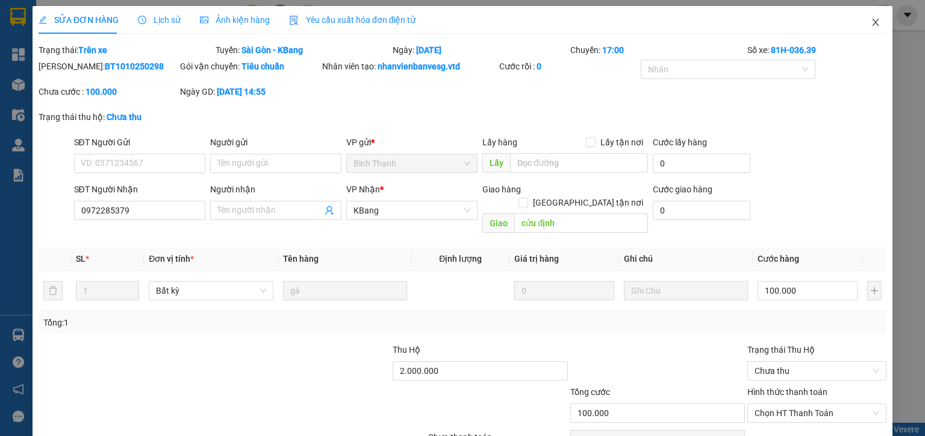
click at [871, 25] on icon "close" at bounding box center [876, 22] width 10 height 10
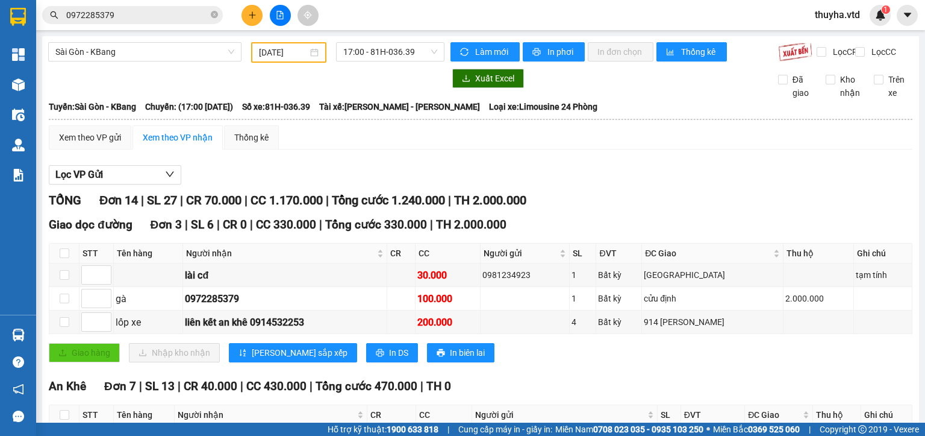
click at [113, 19] on input "0972285379" at bounding box center [137, 14] width 142 height 13
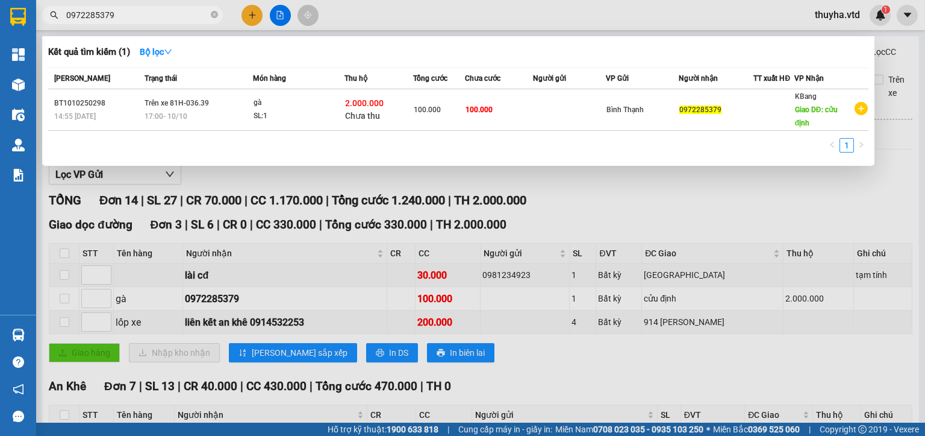
click at [660, 202] on div at bounding box center [462, 218] width 925 height 436
click at [211, 14] on icon "close-circle" at bounding box center [214, 14] width 7 height 7
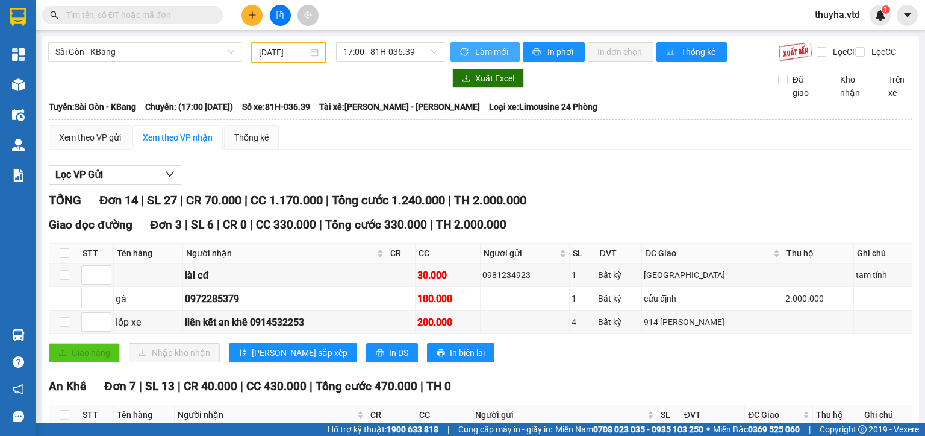
click at [487, 48] on span "Làm mới" at bounding box center [492, 51] width 35 height 13
click at [416, 149] on div "Xem theo VP gửi Xem theo VP nhận Thống kê" at bounding box center [481, 137] width 864 height 24
click at [270, 51] on input "[DATE]" at bounding box center [283, 52] width 48 height 13
click at [287, 57] on input "[DATE]" at bounding box center [283, 52] width 48 height 13
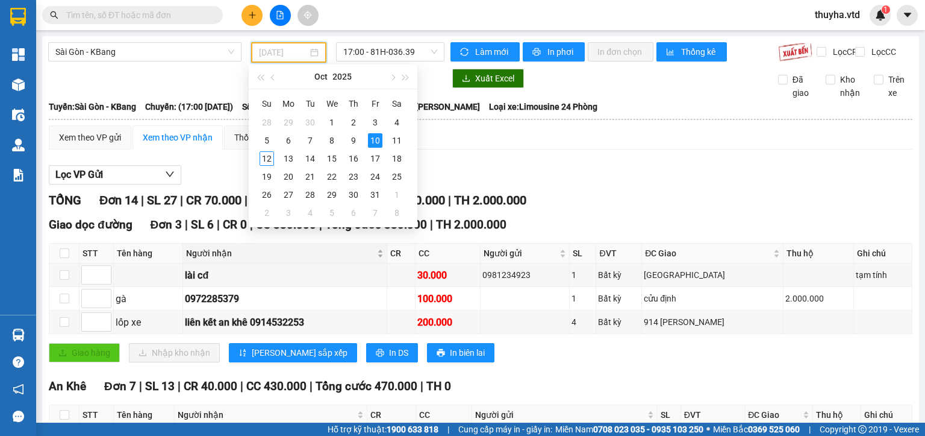
type input "[DATE]"
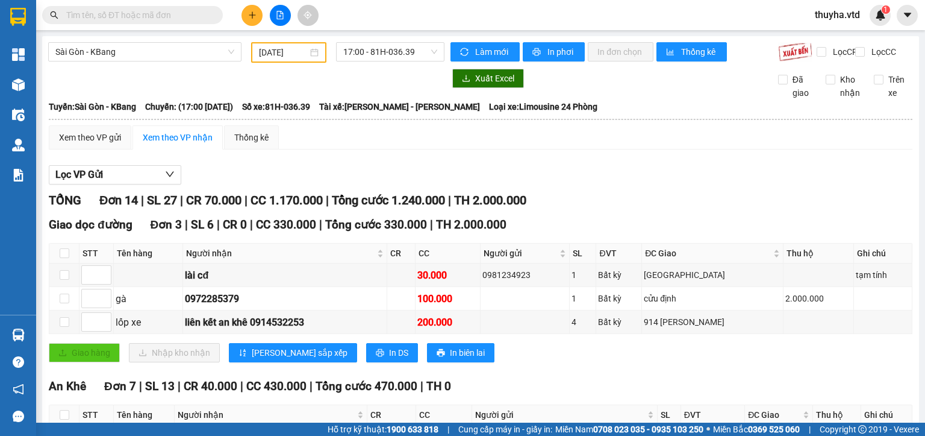
click at [546, 149] on div "Xem theo VP gửi Xem theo VP nhận Thống kê" at bounding box center [481, 137] width 864 height 24
